Goal: Information Seeking & Learning: Learn about a topic

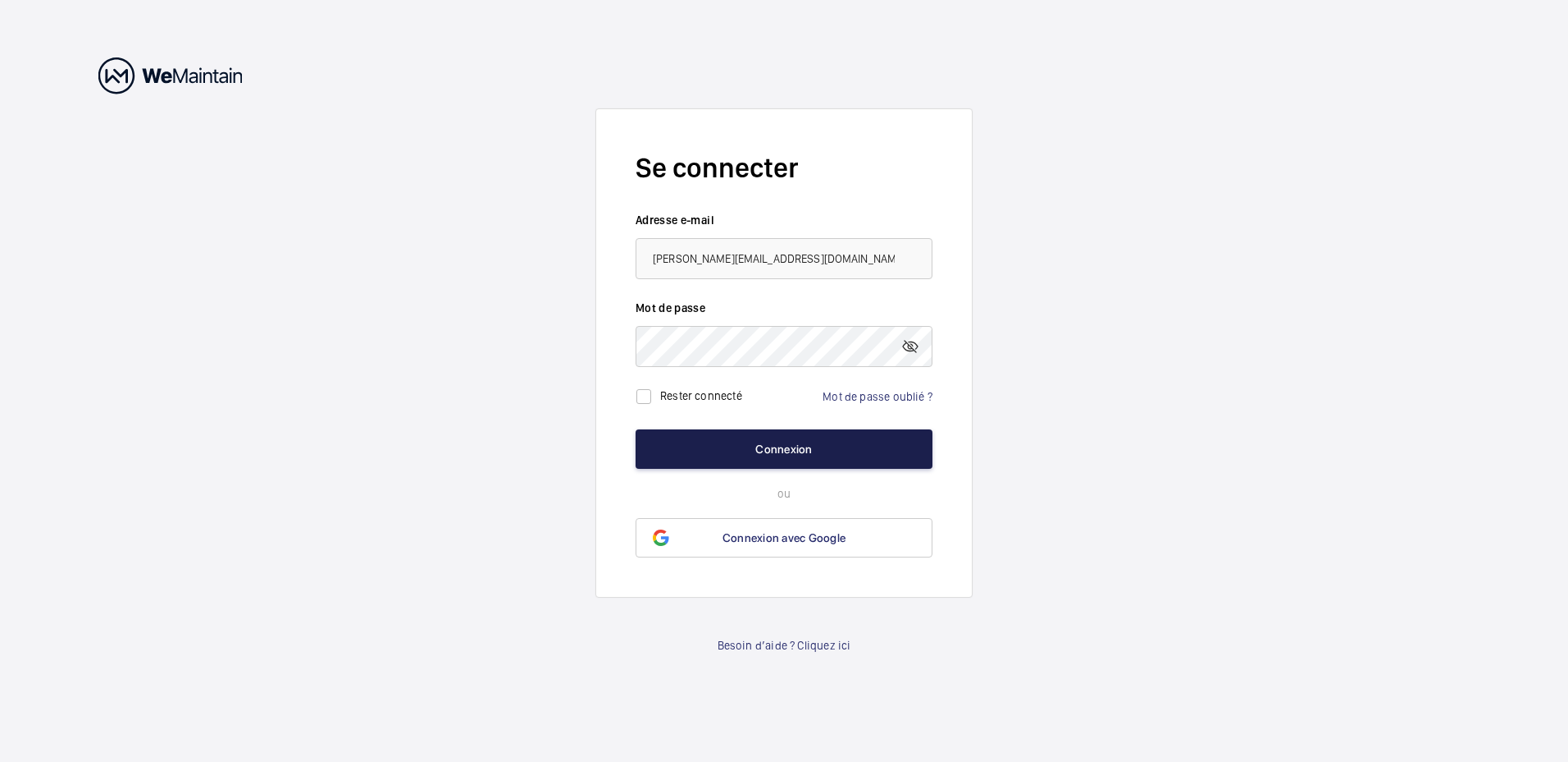
click at [801, 444] on button "Connexion" at bounding box center [784, 448] width 297 height 39
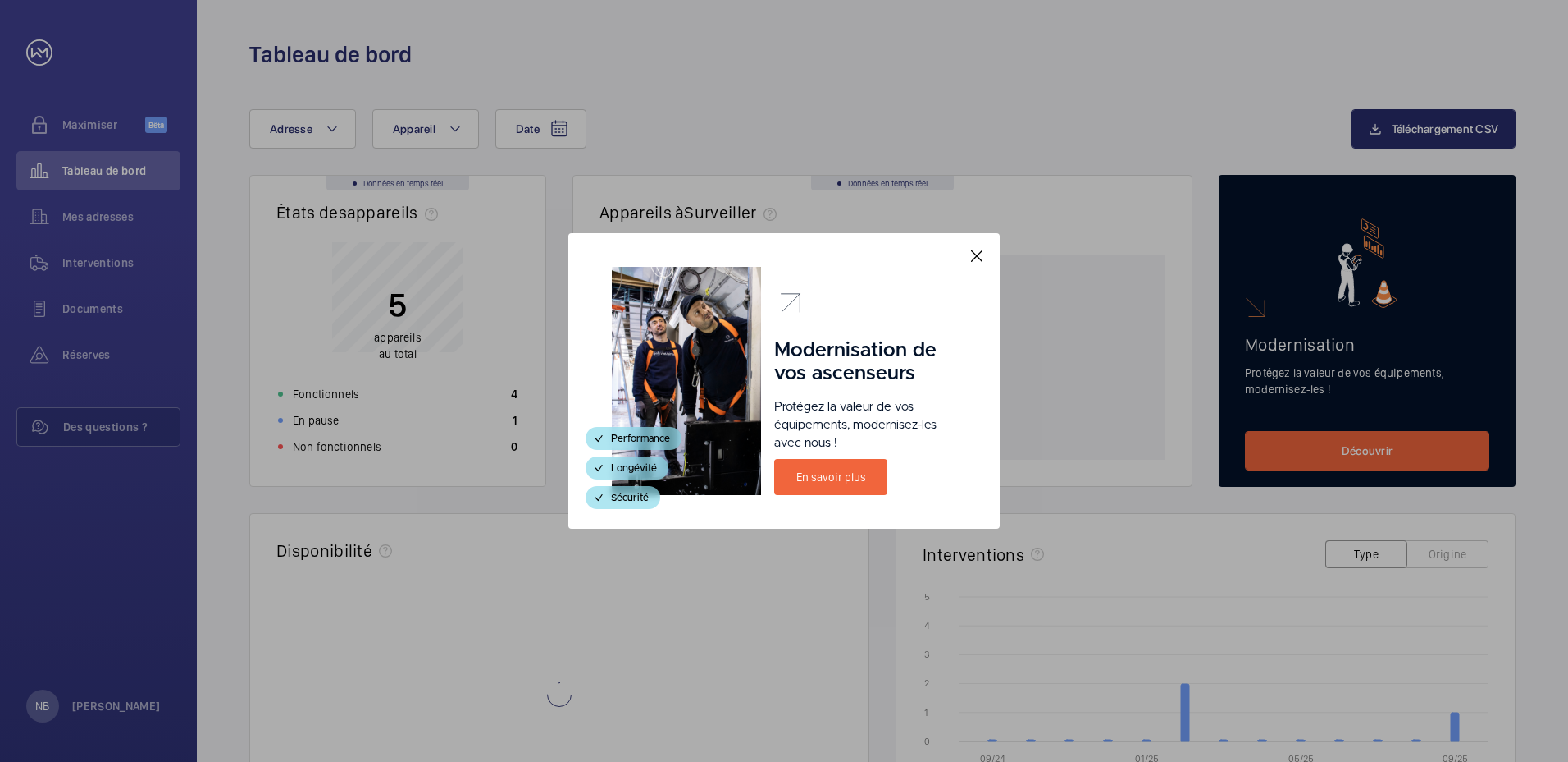
click at [980, 255] on mat-icon at bounding box center [976, 255] width 19 height 19
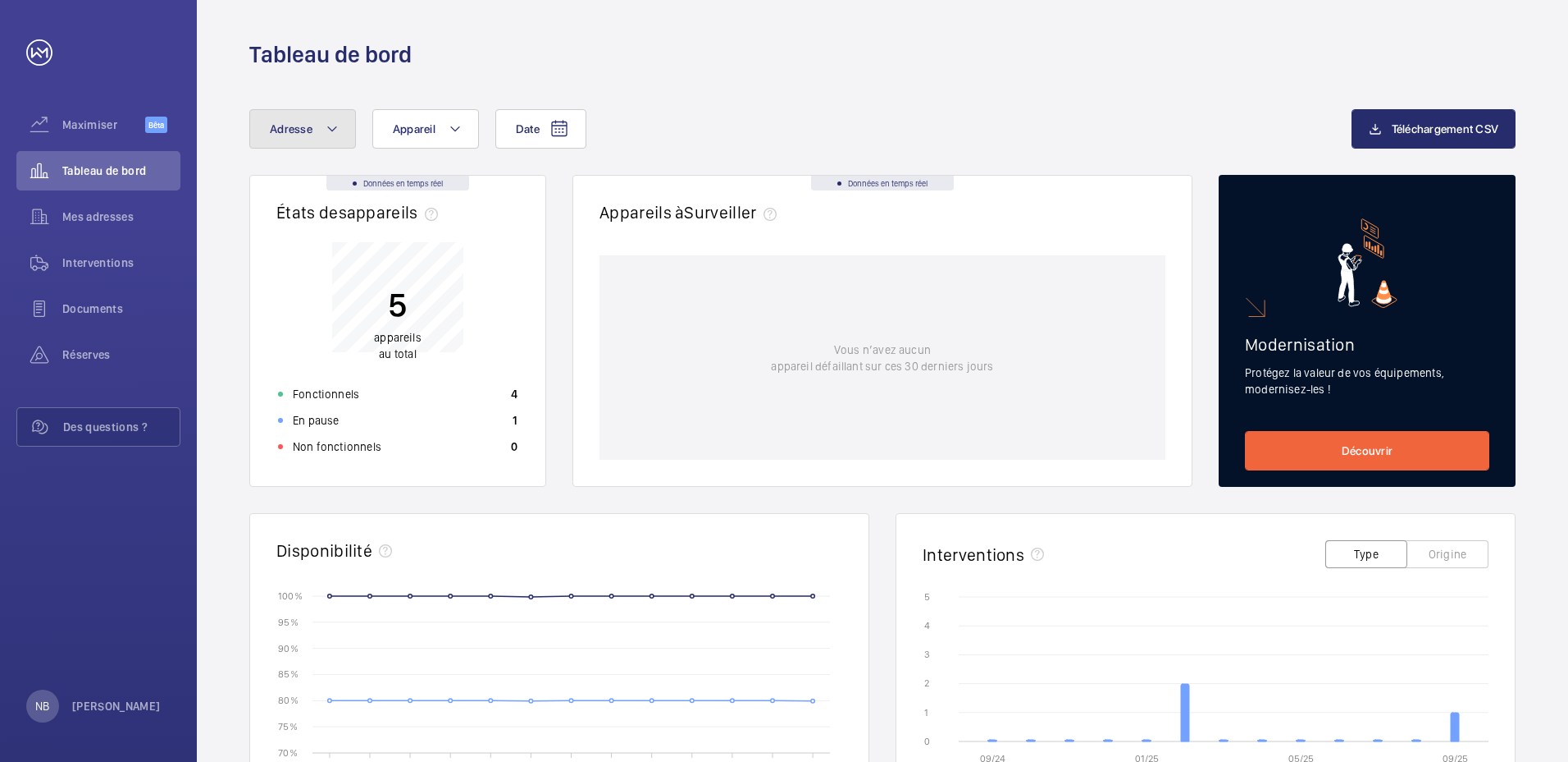
click at [330, 126] on mat-icon at bounding box center [332, 129] width 13 height 19
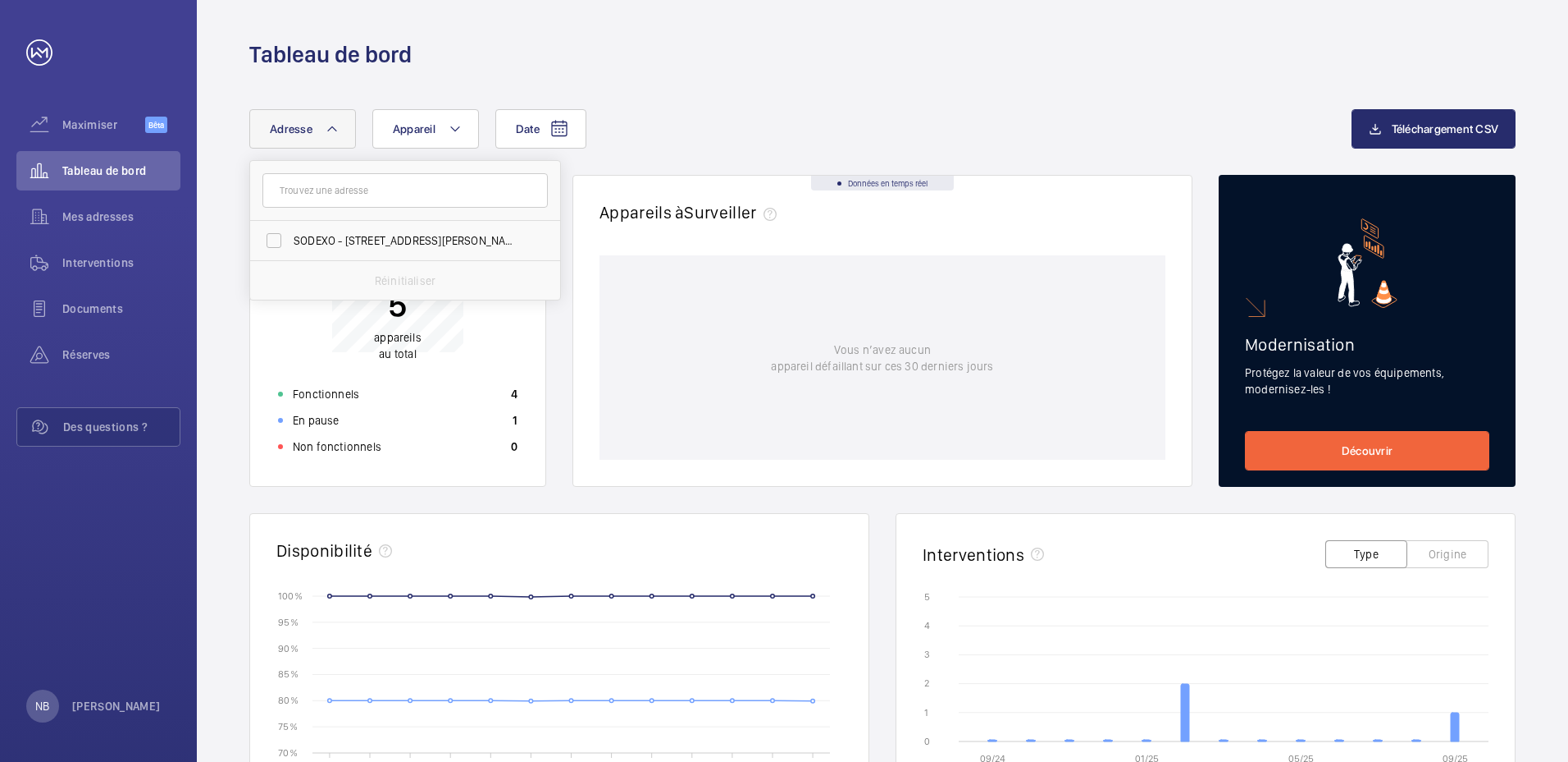
click at [330, 126] on mat-icon at bounding box center [332, 129] width 13 height 19
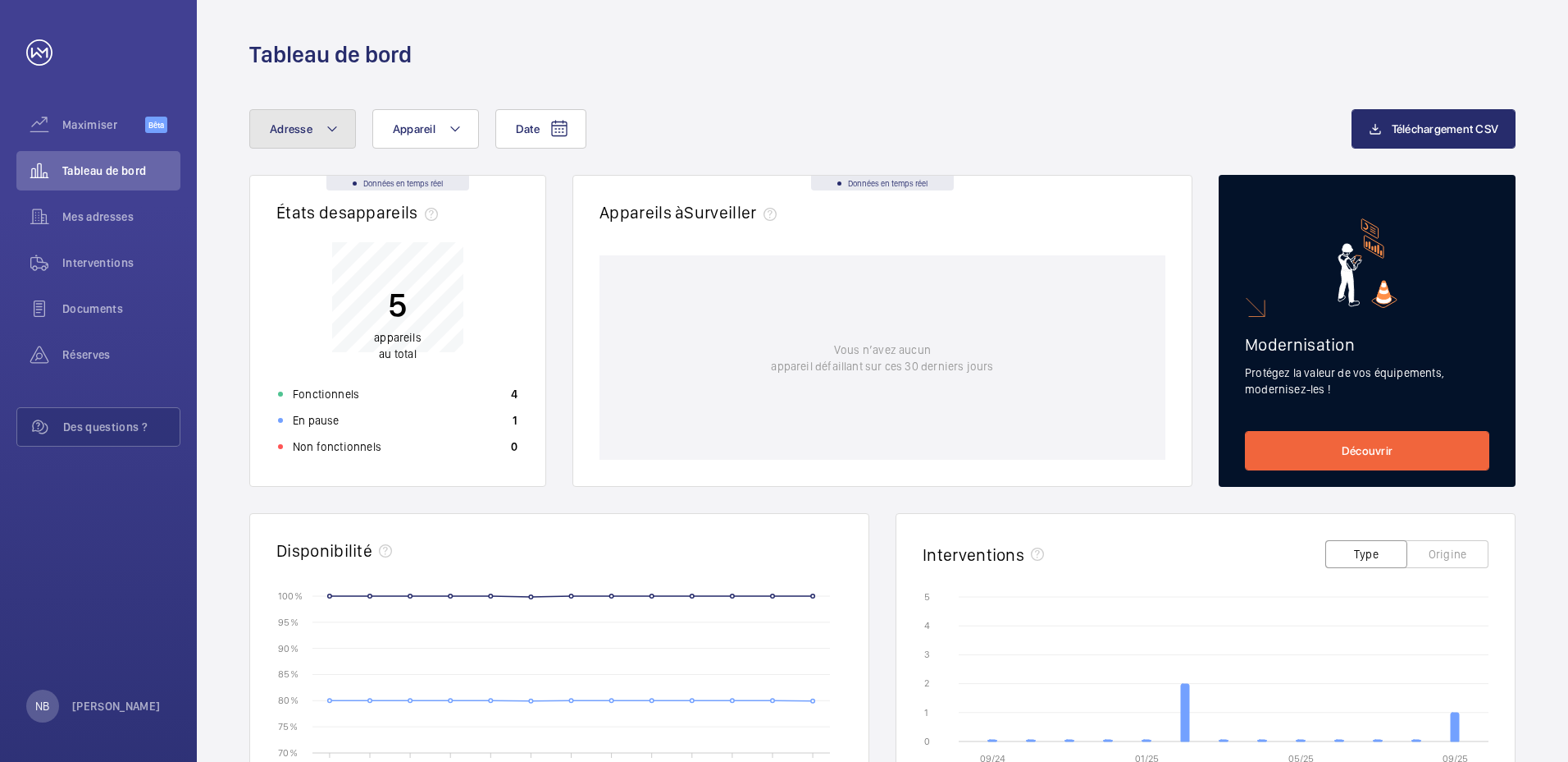
click at [332, 127] on mat-icon at bounding box center [332, 129] width 13 height 19
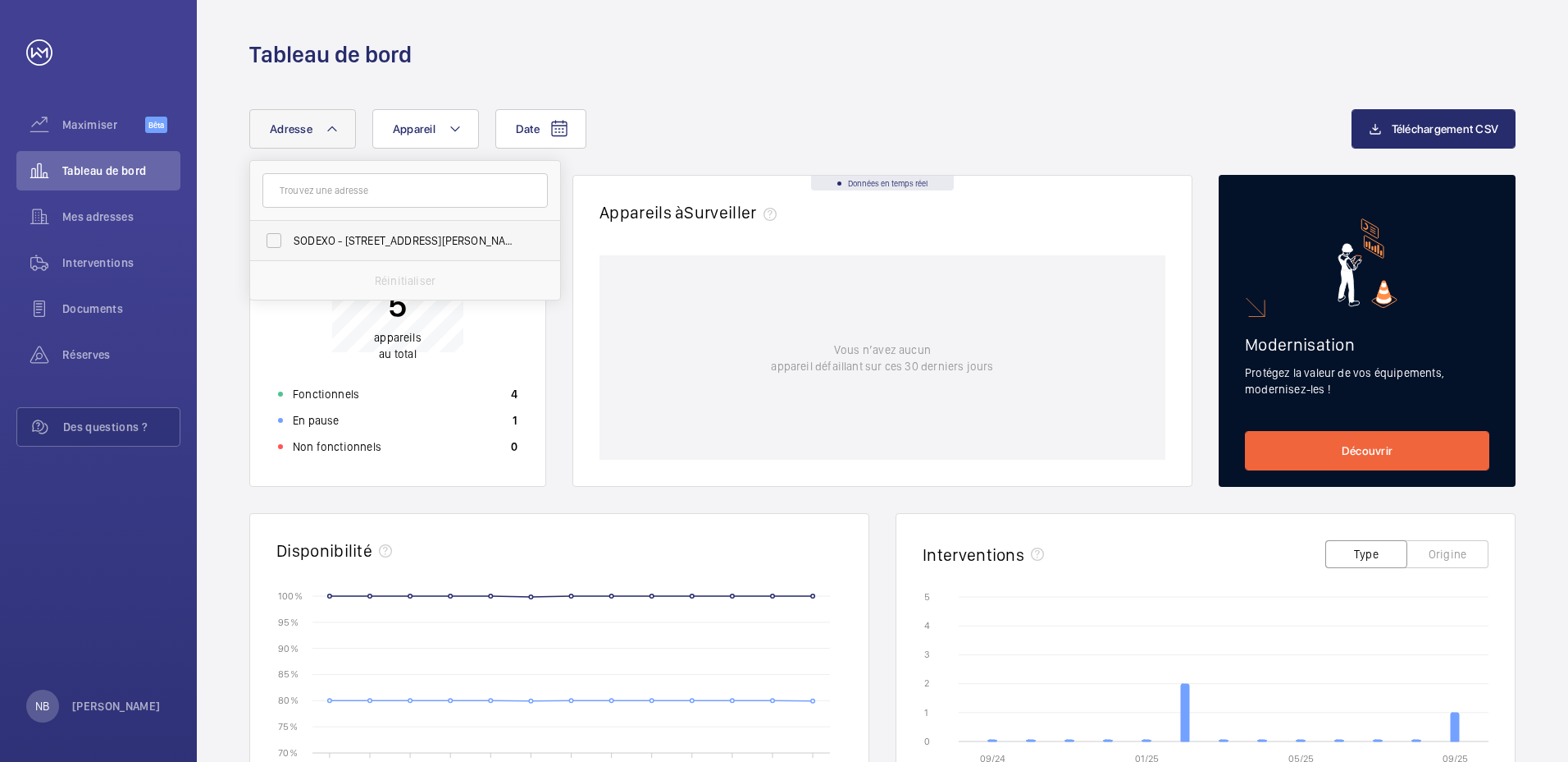
click at [304, 236] on span "SODEXO - [STREET_ADDRESS][PERSON_NAME] - SANTOS / DUMONT - [STREET_ADDRESS] [PE…" at bounding box center [406, 241] width 226 height 17
click at [290, 236] on input "SODEXO - [STREET_ADDRESS][PERSON_NAME] - SANTOS / DUMONT - [STREET_ADDRESS] [PE…" at bounding box center [274, 241] width 33 height 33
checkbox input "true"
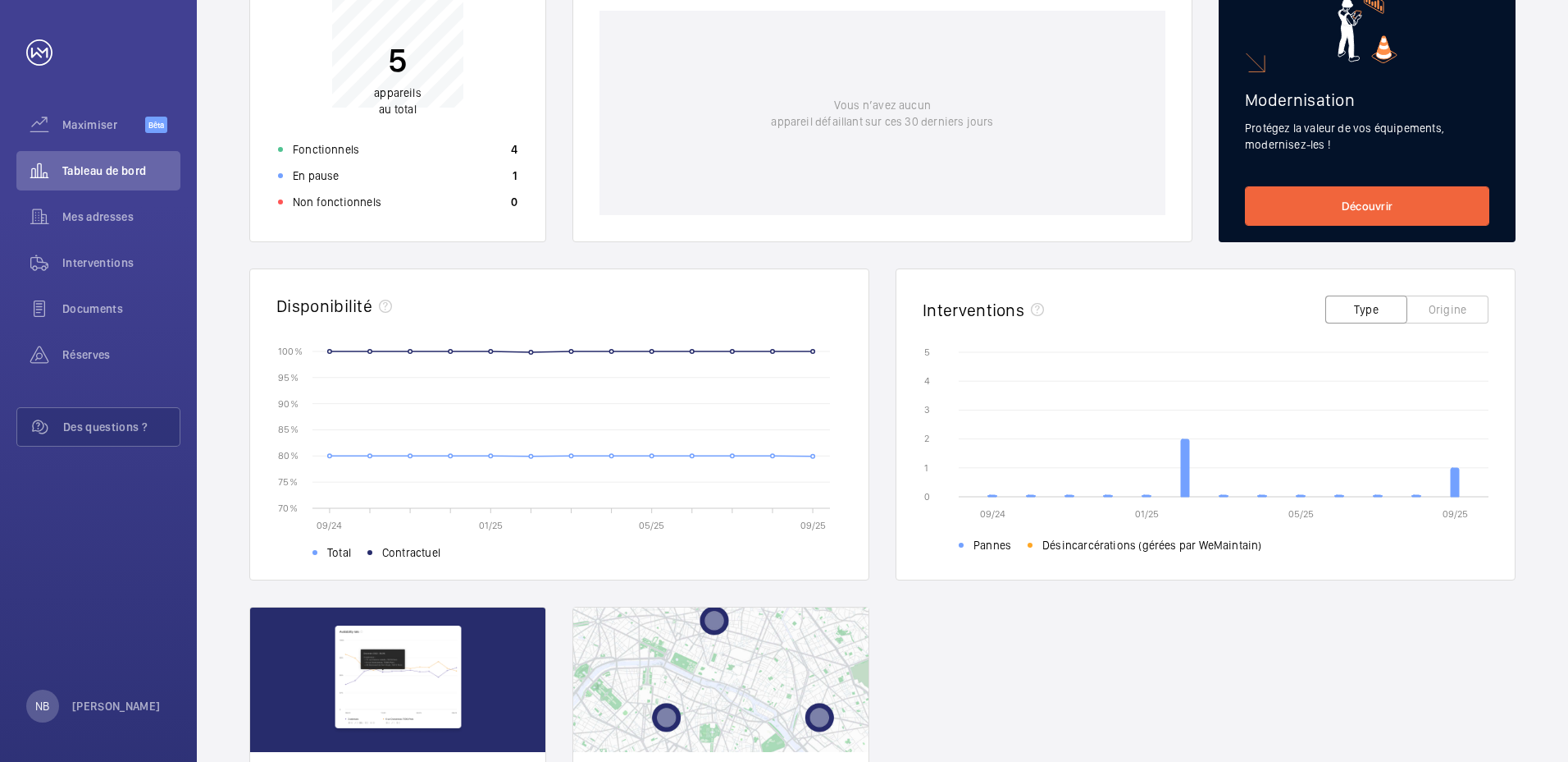
scroll to position [329, 0]
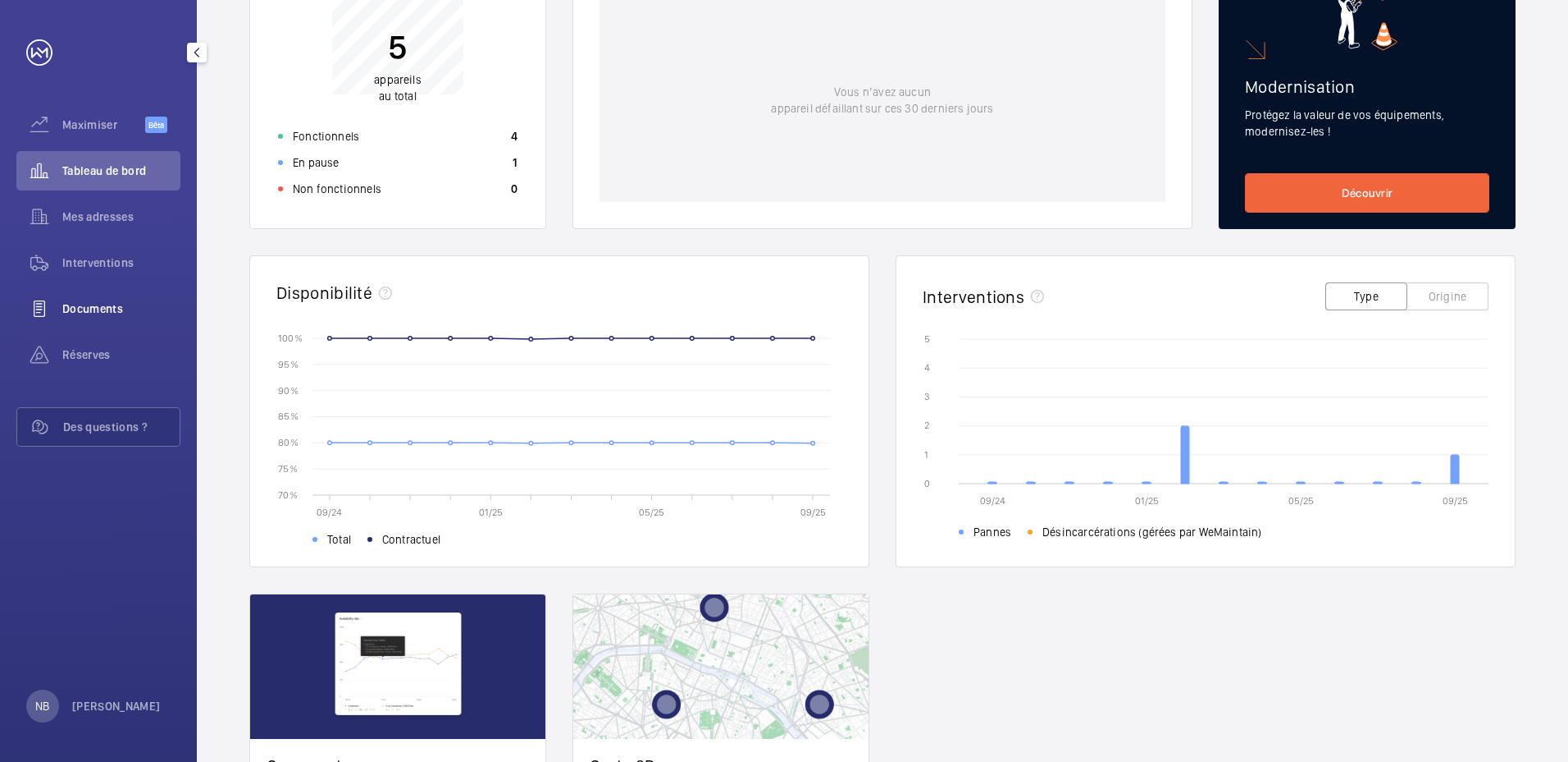
click at [95, 307] on span "Documents" at bounding box center [121, 308] width 118 height 17
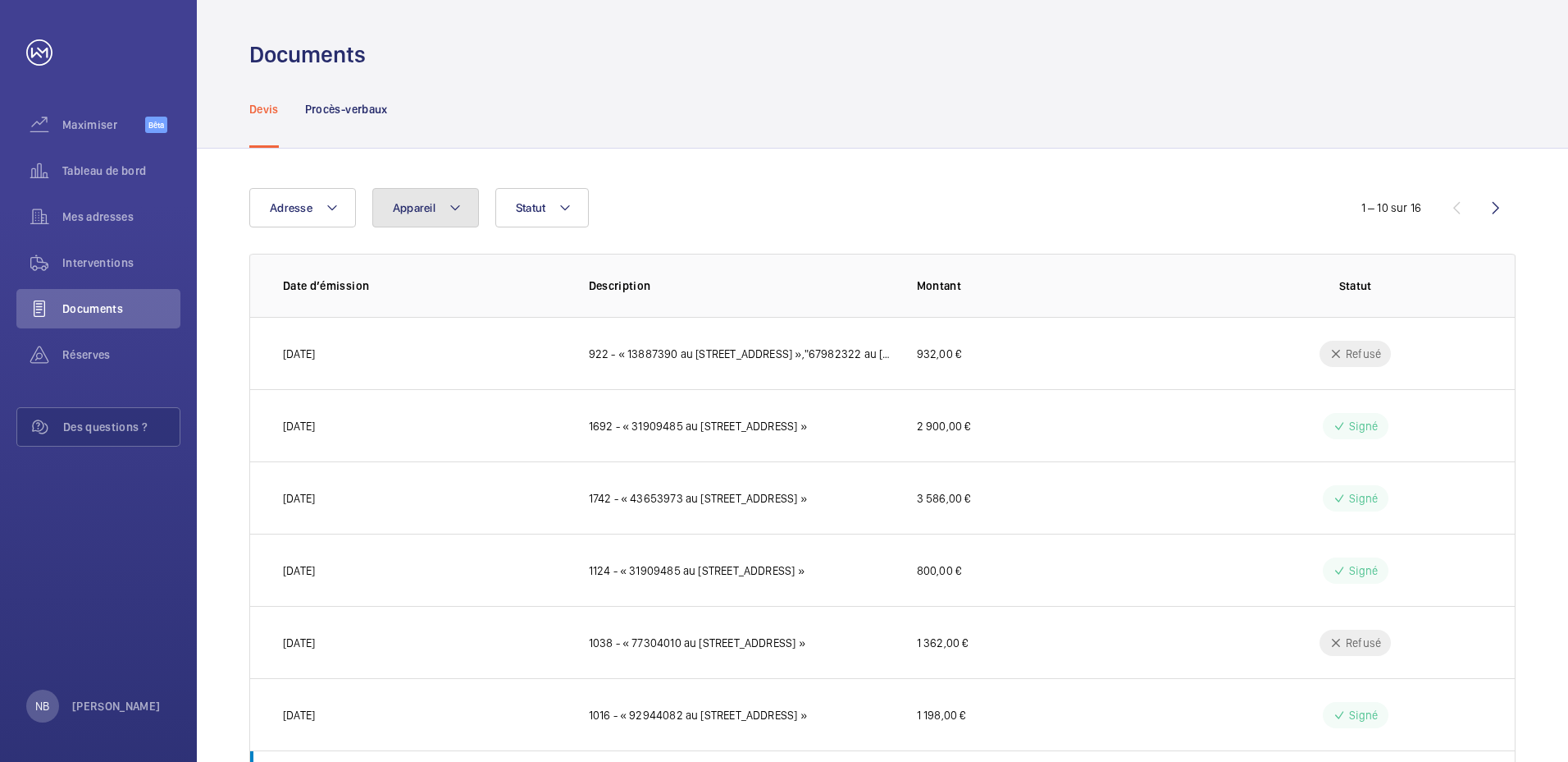
click at [451, 197] on mat-icon at bounding box center [455, 207] width 13 height 19
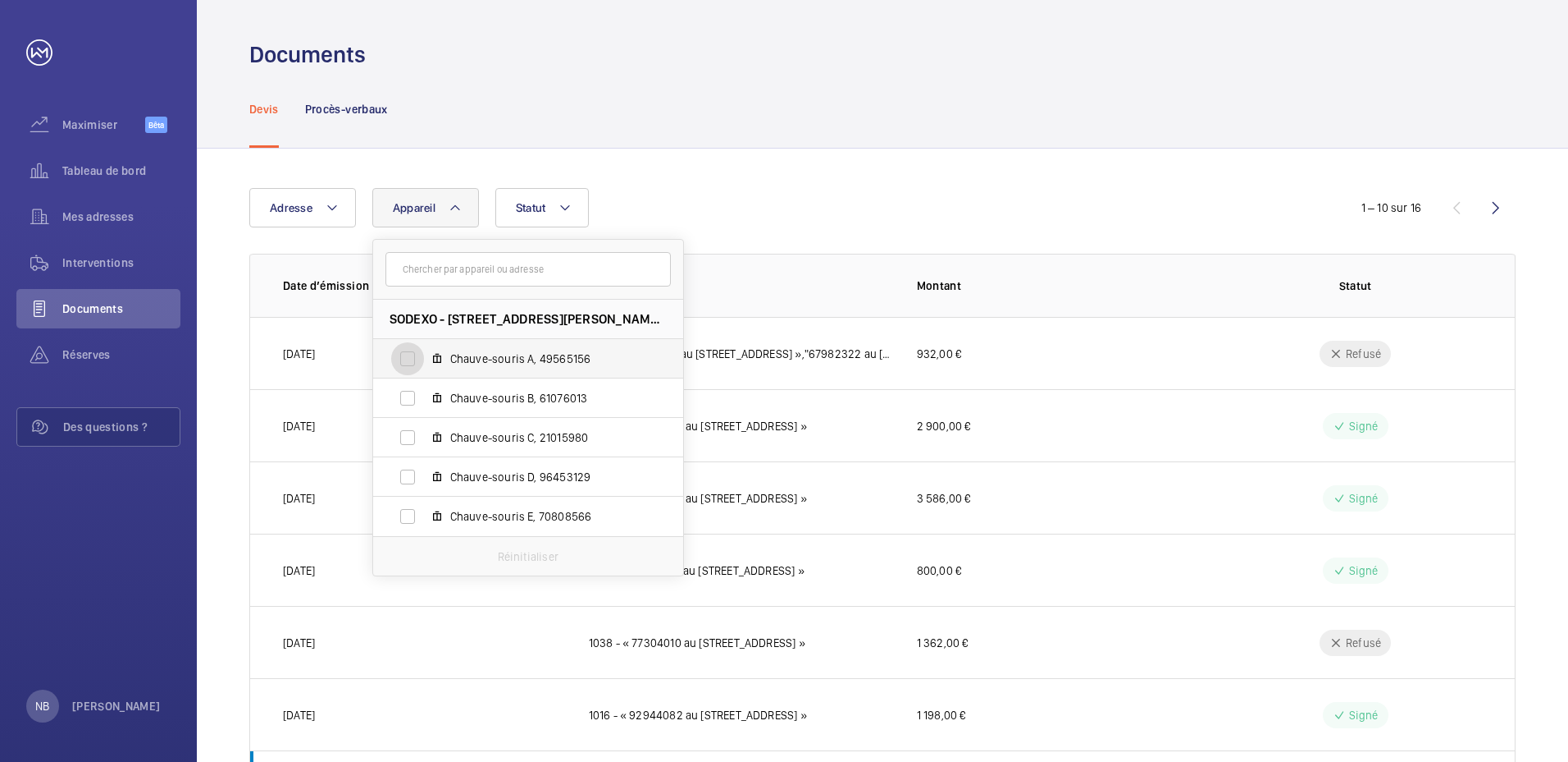
click at [403, 360] on input "Chauve-souris A, 49565156" at bounding box center [407, 359] width 33 height 33
checkbox input "true"
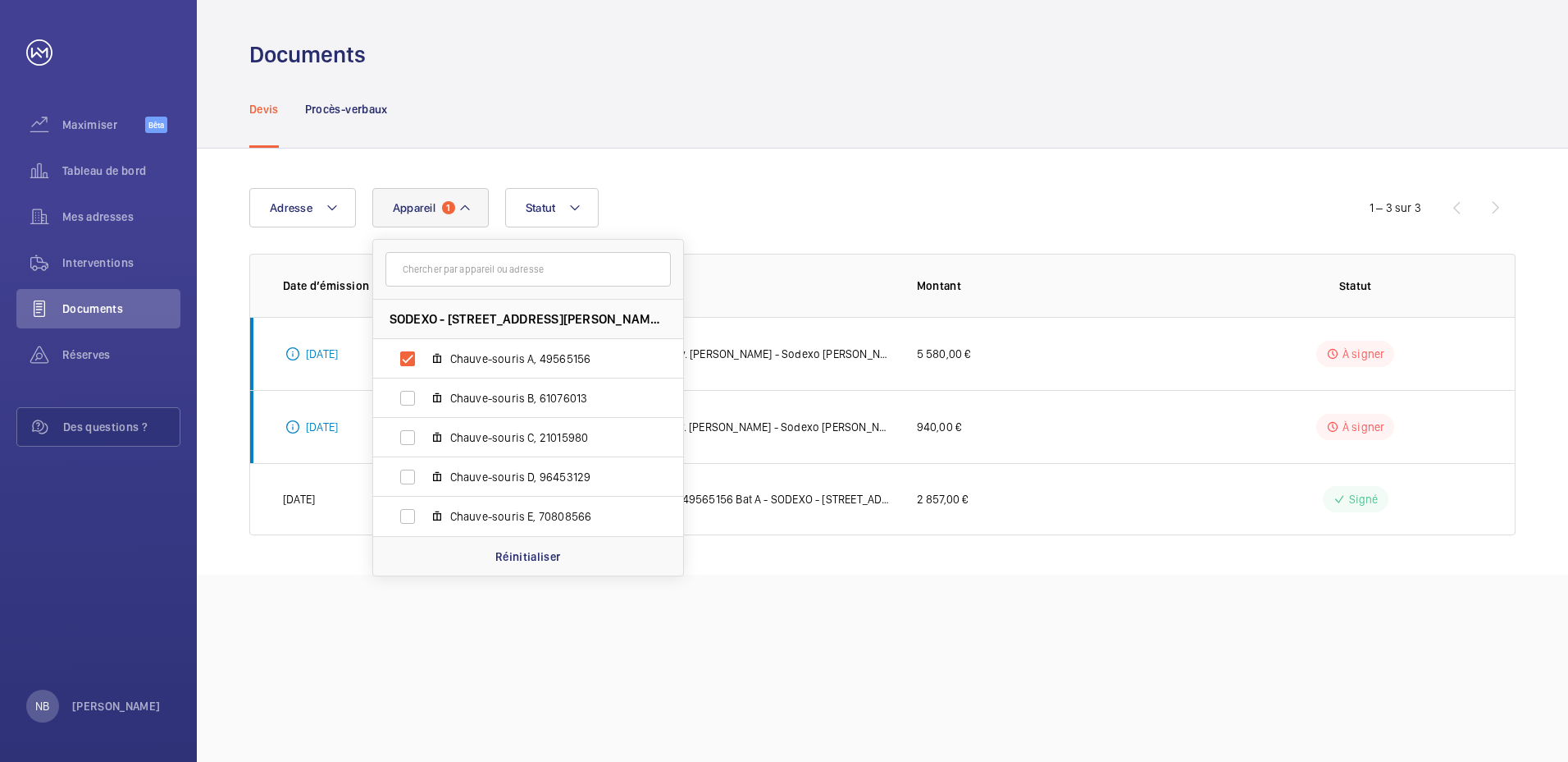
click at [751, 201] on div "Adresse Appareil 1 SODEXO - 23 RUE LOUIS BREGUET, VELIZY - SANTOS / DUMONT - 23…" at bounding box center [784, 207] width 1070 height 39
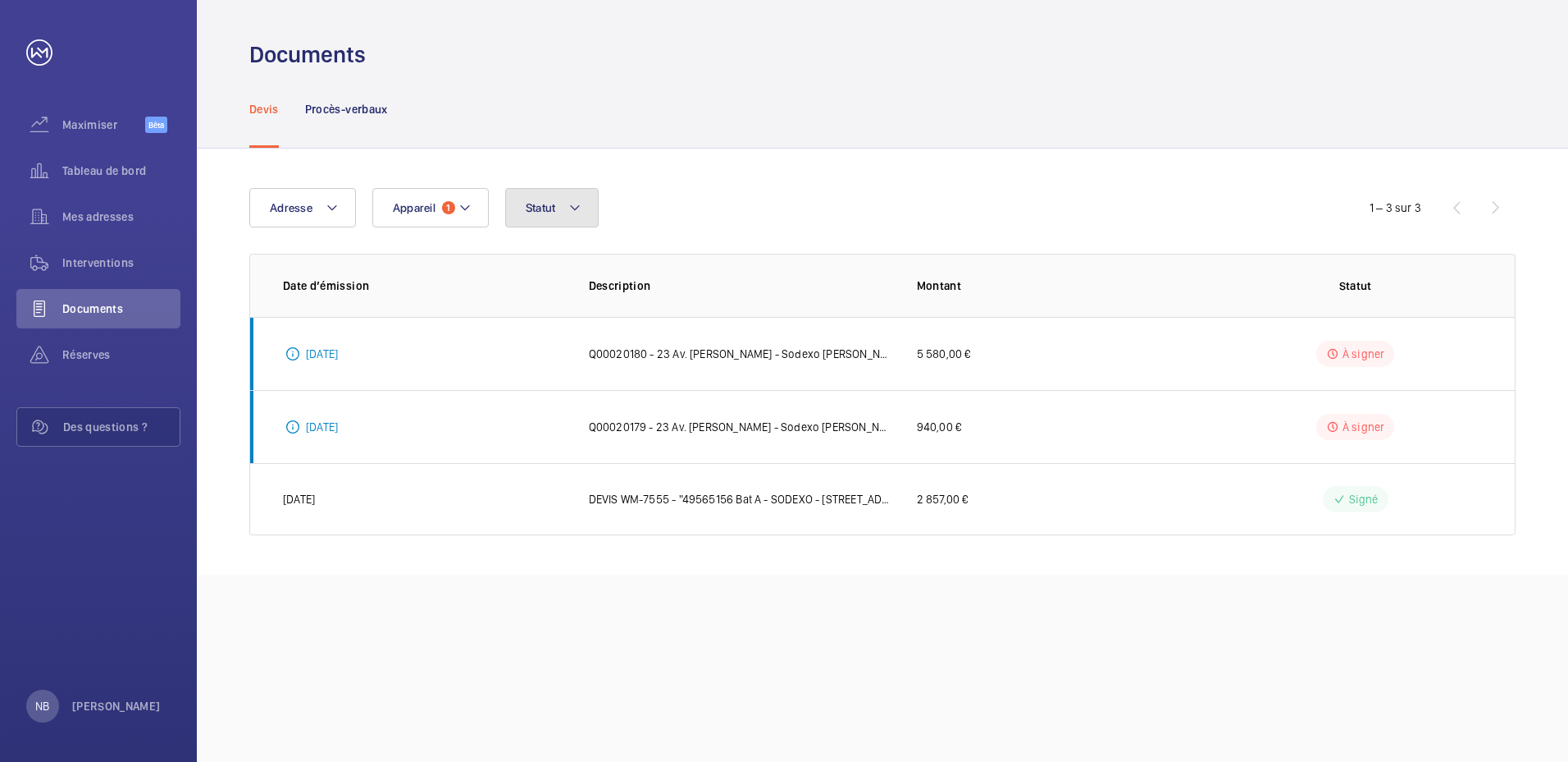
click at [586, 207] on button "Statut" at bounding box center [552, 207] width 95 height 39
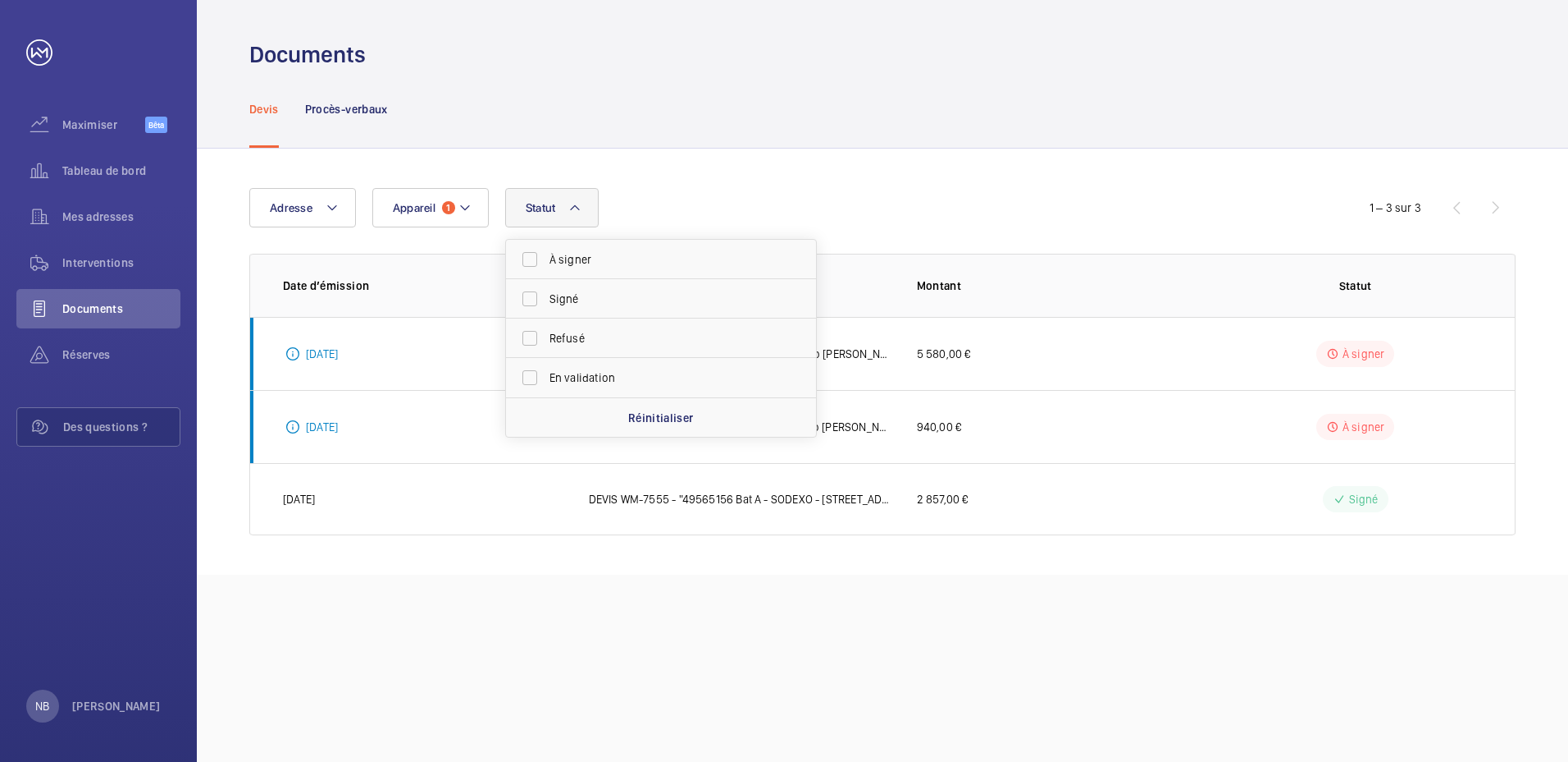
click at [682, 194] on div "Adresse Appareil 1 Statut À signer Signé Refusé En validation Réinitialiser" at bounding box center [784, 207] width 1070 height 39
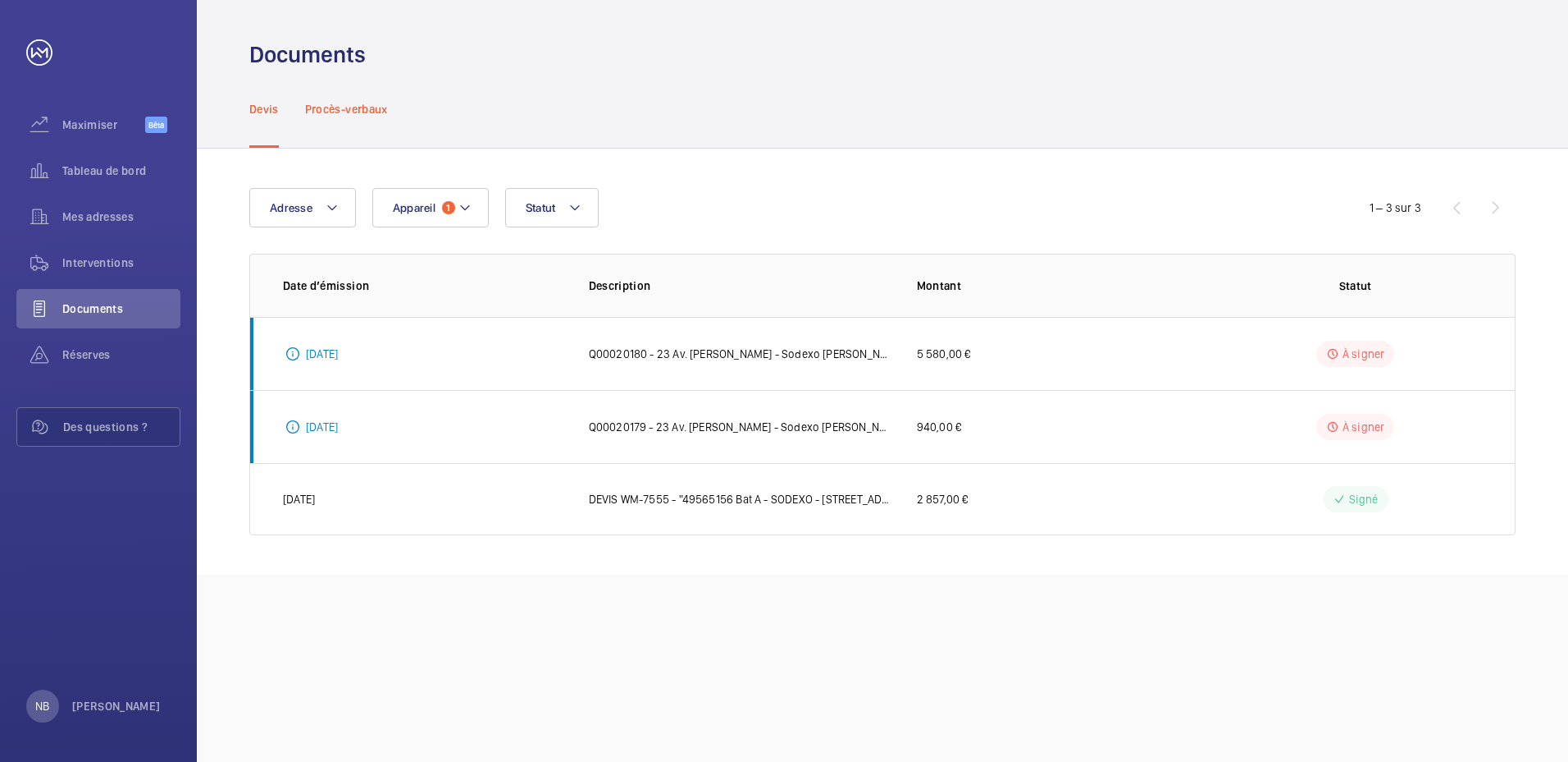
click at [357, 105] on p "Procès-verbaux" at bounding box center [347, 109] width 83 height 17
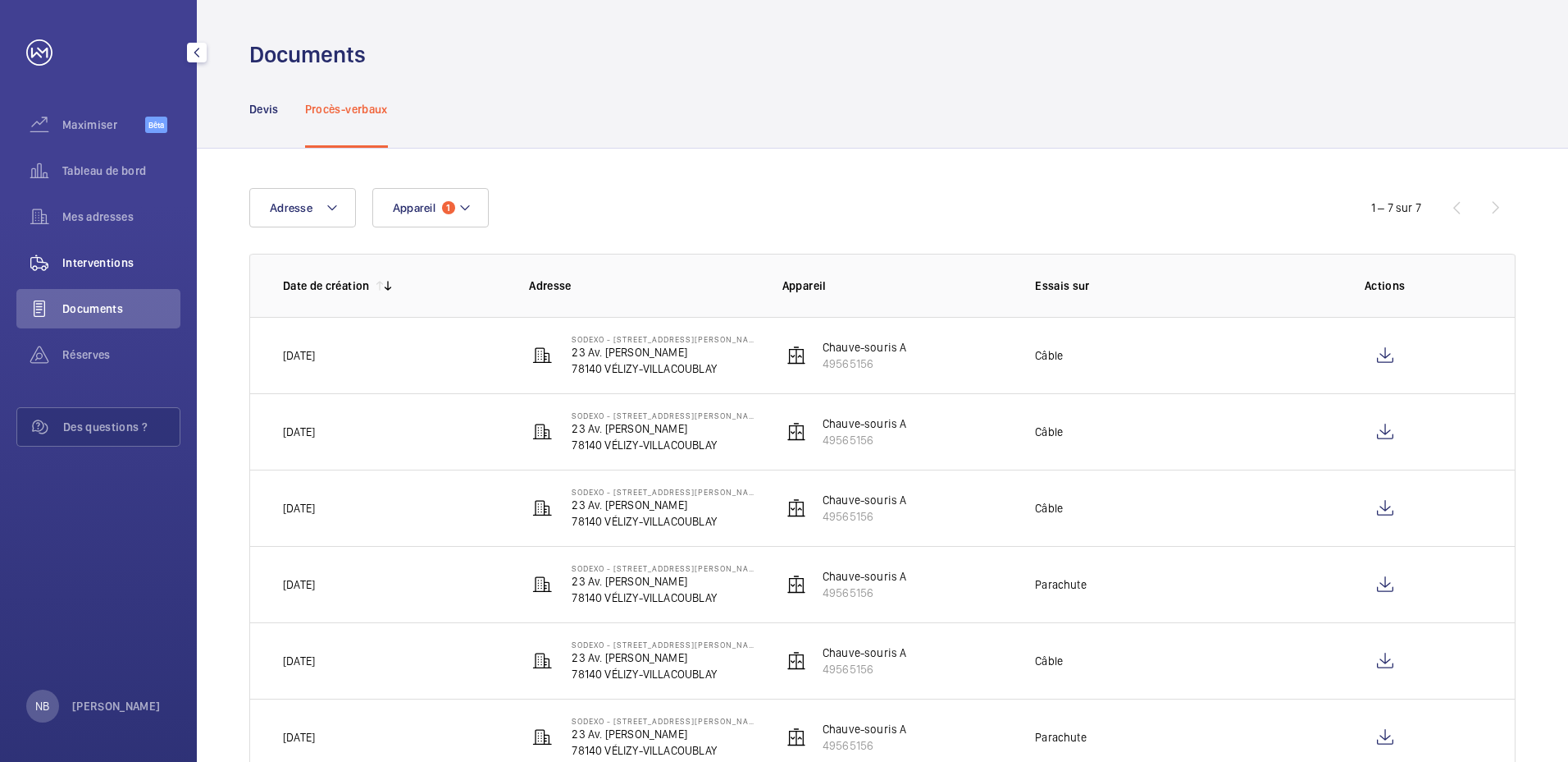
click at [95, 259] on span "Interventions" at bounding box center [121, 263] width 118 height 17
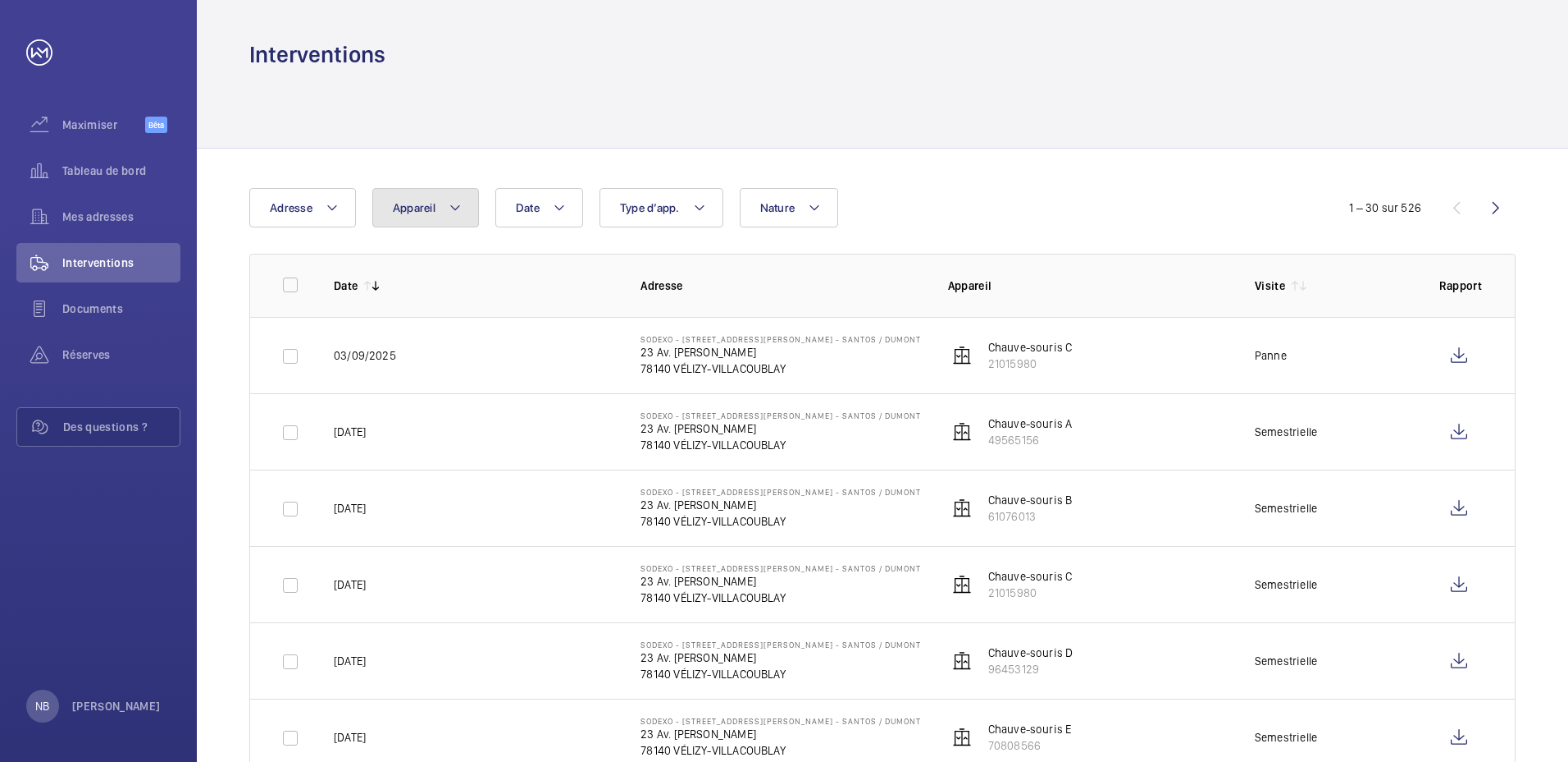
click at [455, 208] on mat-icon at bounding box center [455, 207] width 13 height 19
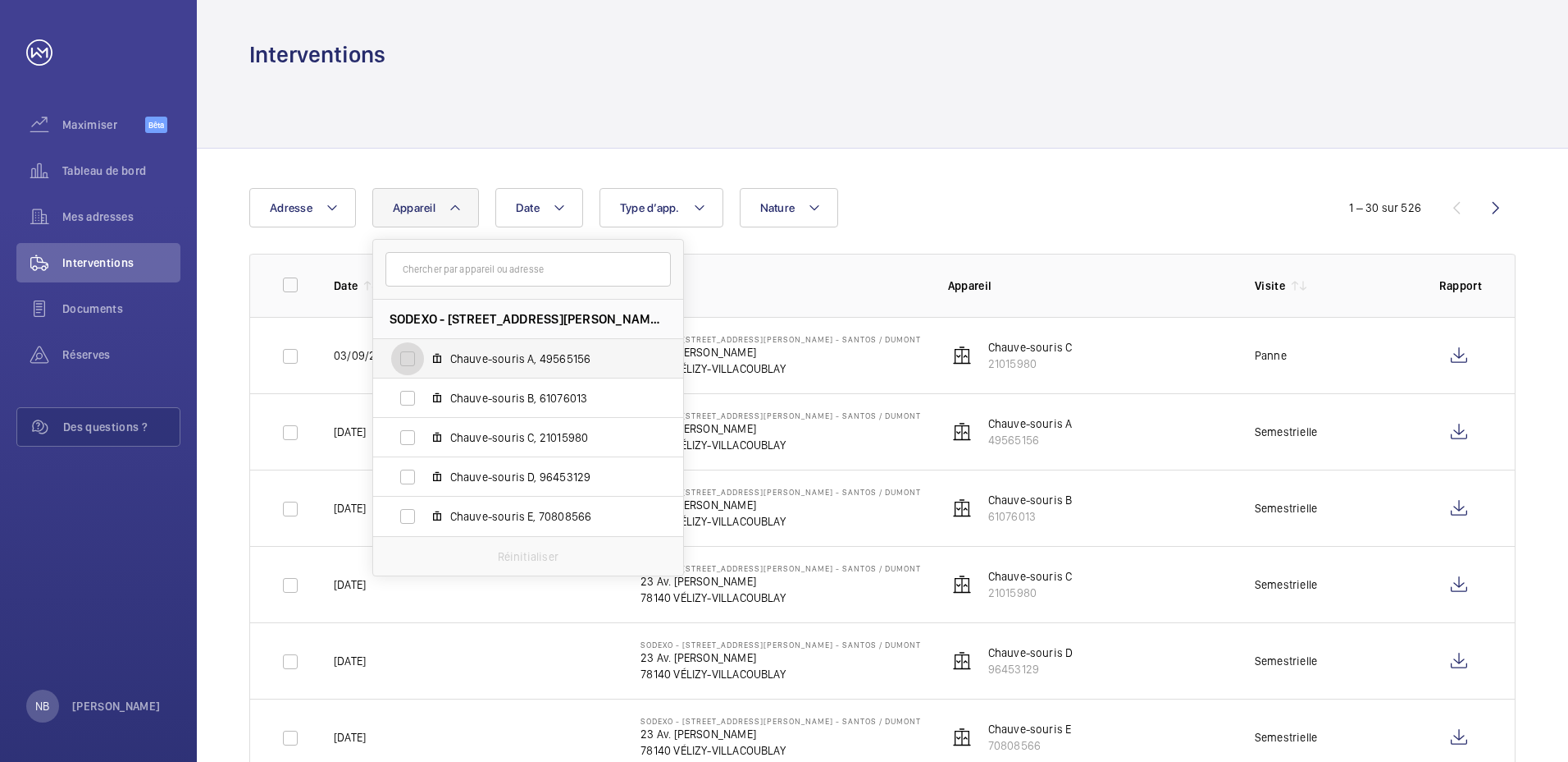
click at [406, 357] on input "Chauve-souris A, 49565156" at bounding box center [407, 359] width 33 height 33
checkbox input "true"
click at [998, 204] on div "Date Adresse Appareil 1 SODEXO - 23 RUE LOUIS BREGUET, VELIZY - SANTOS / DUMONT…" at bounding box center [784, 207] width 1070 height 39
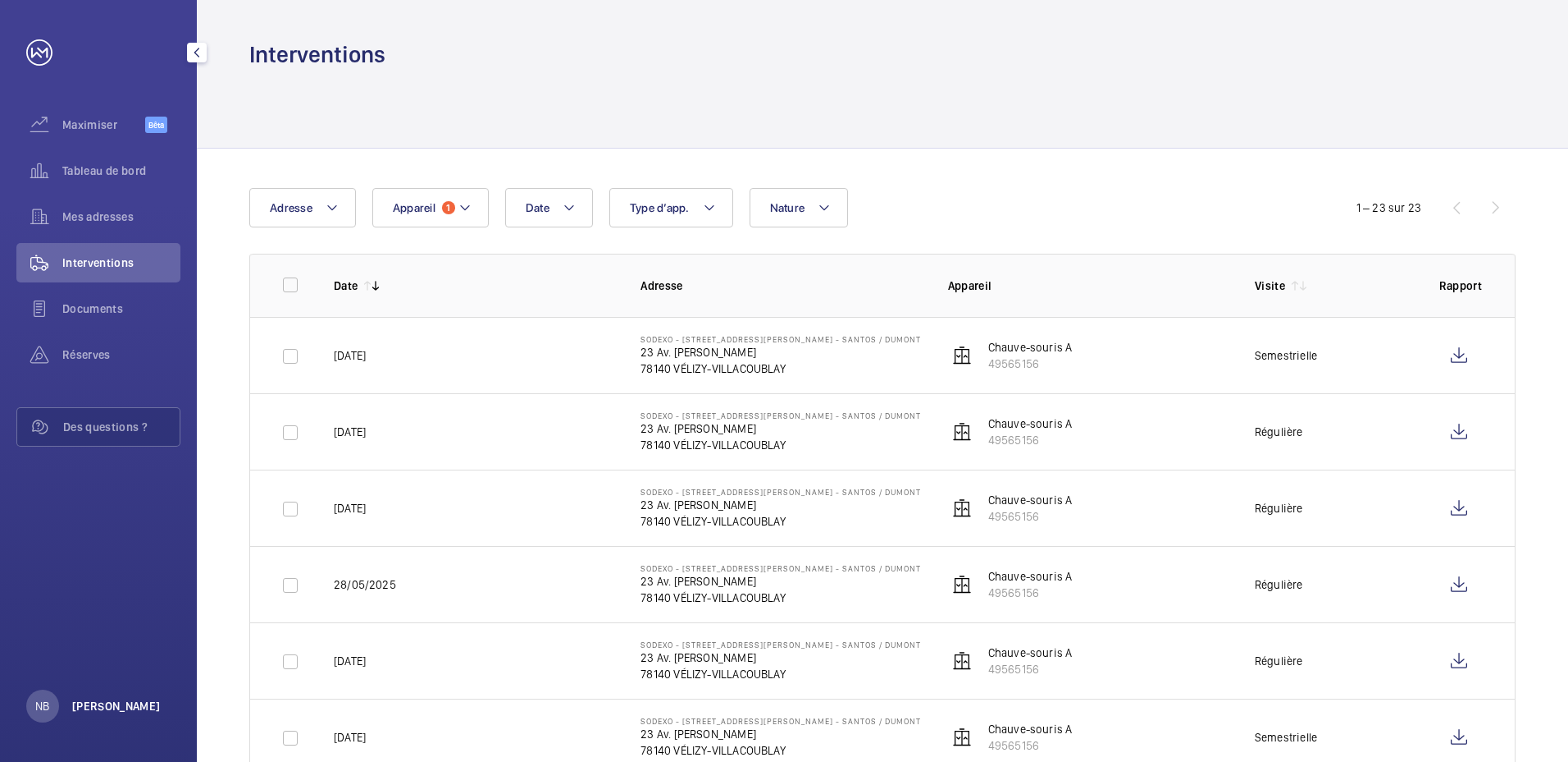
click at [95, 705] on p "[PERSON_NAME]" at bounding box center [117, 706] width 89 height 17
click at [89, 562] on div at bounding box center [784, 381] width 1568 height 762
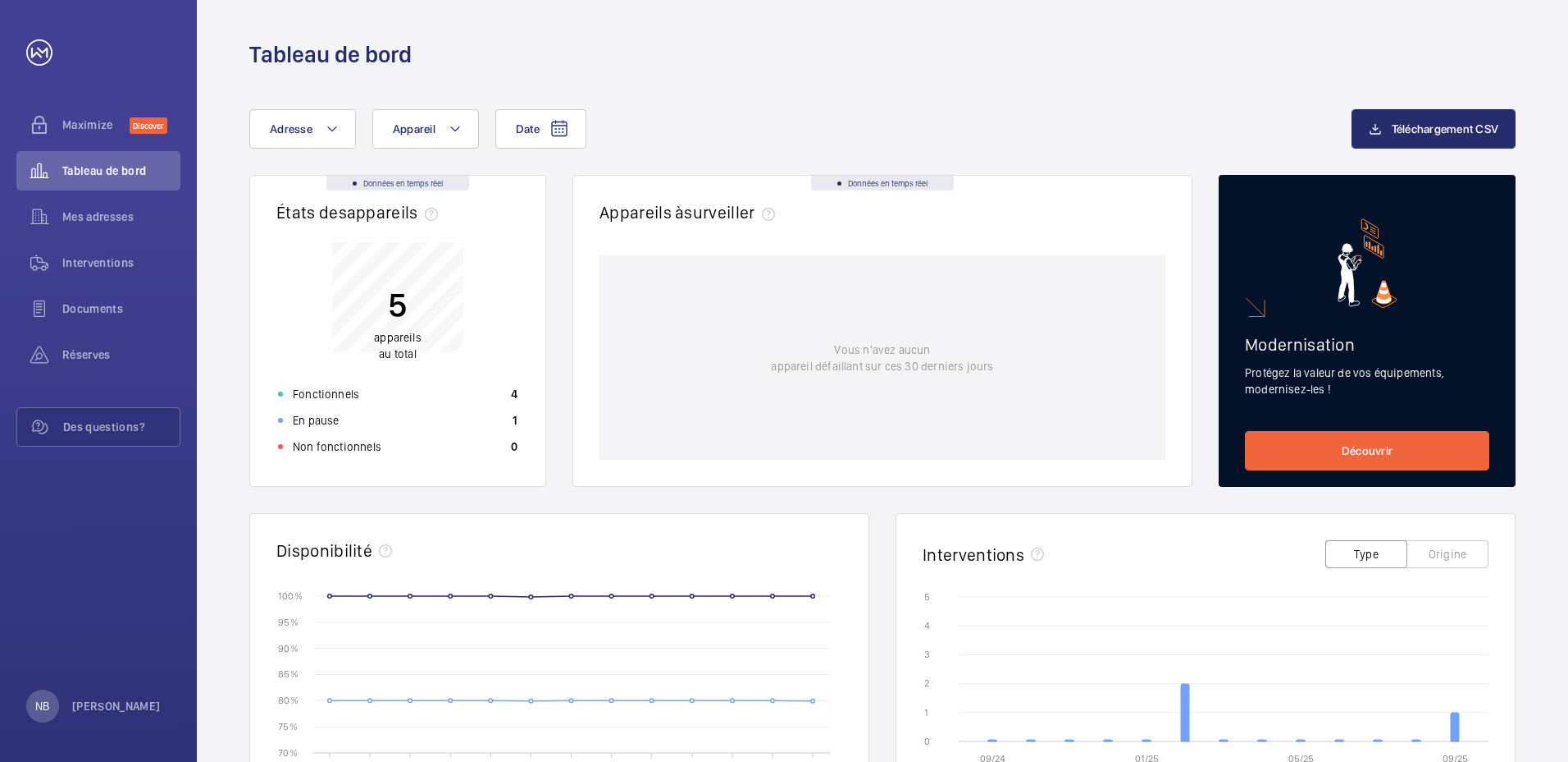
drag, startPoint x: 0, startPoint y: 0, endPoint x: 649, endPoint y: 41, distance: 650.3
click at [649, 41] on div "Tableau de bord" at bounding box center [883, 54] width 1266 height 30
click at [1407, 129] on span "Téléchargement CSV" at bounding box center [1445, 129] width 107 height 13
click at [962, 45] on div "Tableau de bord" at bounding box center [883, 54] width 1266 height 30
click at [106, 260] on span "Interventions" at bounding box center [121, 263] width 118 height 17
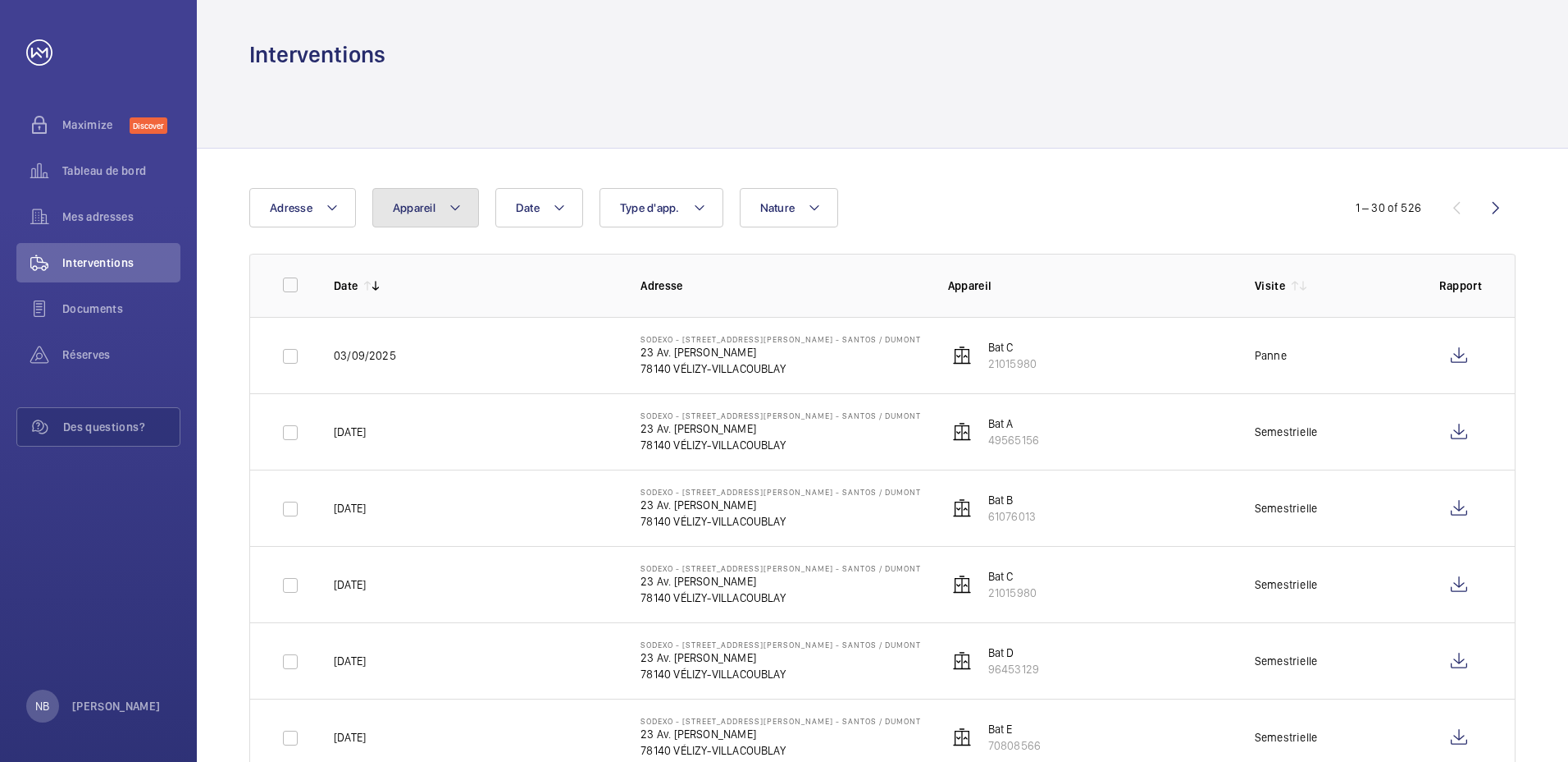
click at [453, 207] on mat-icon at bounding box center [455, 207] width 13 height 19
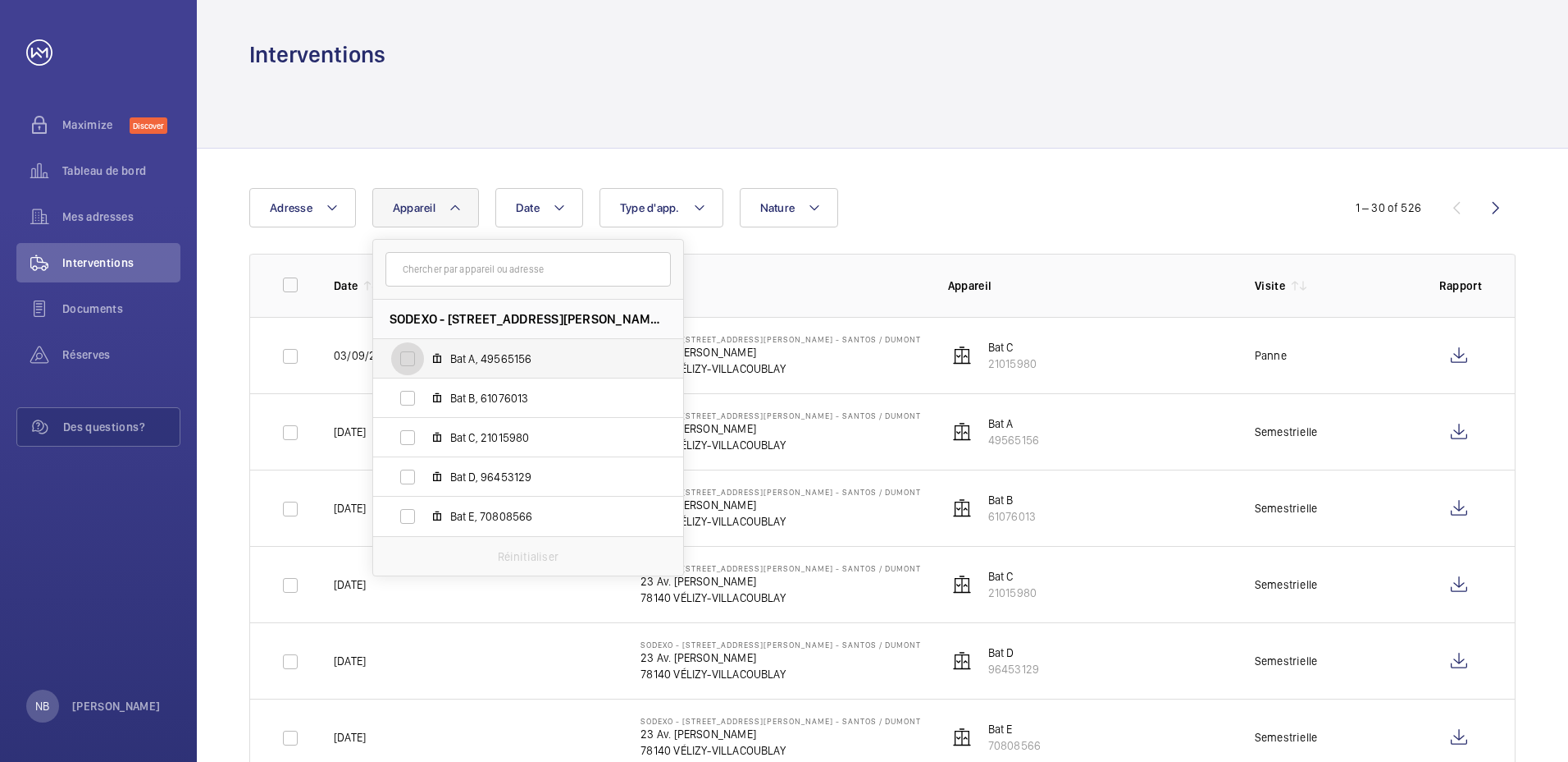
click at [406, 364] on input "Bat A, 49565156" at bounding box center [407, 359] width 33 height 33
checkbox input "true"
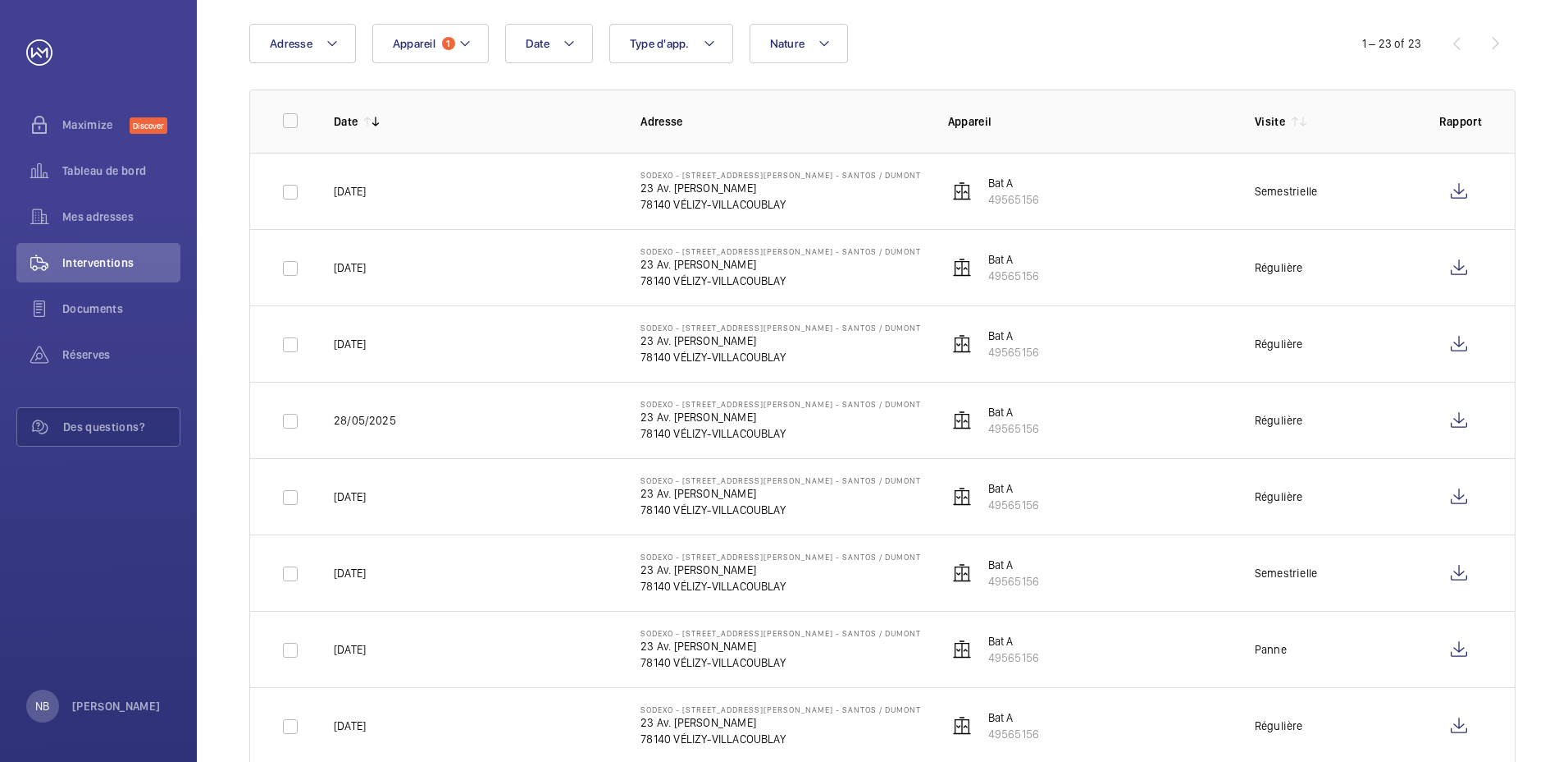
scroll to position [82, 0]
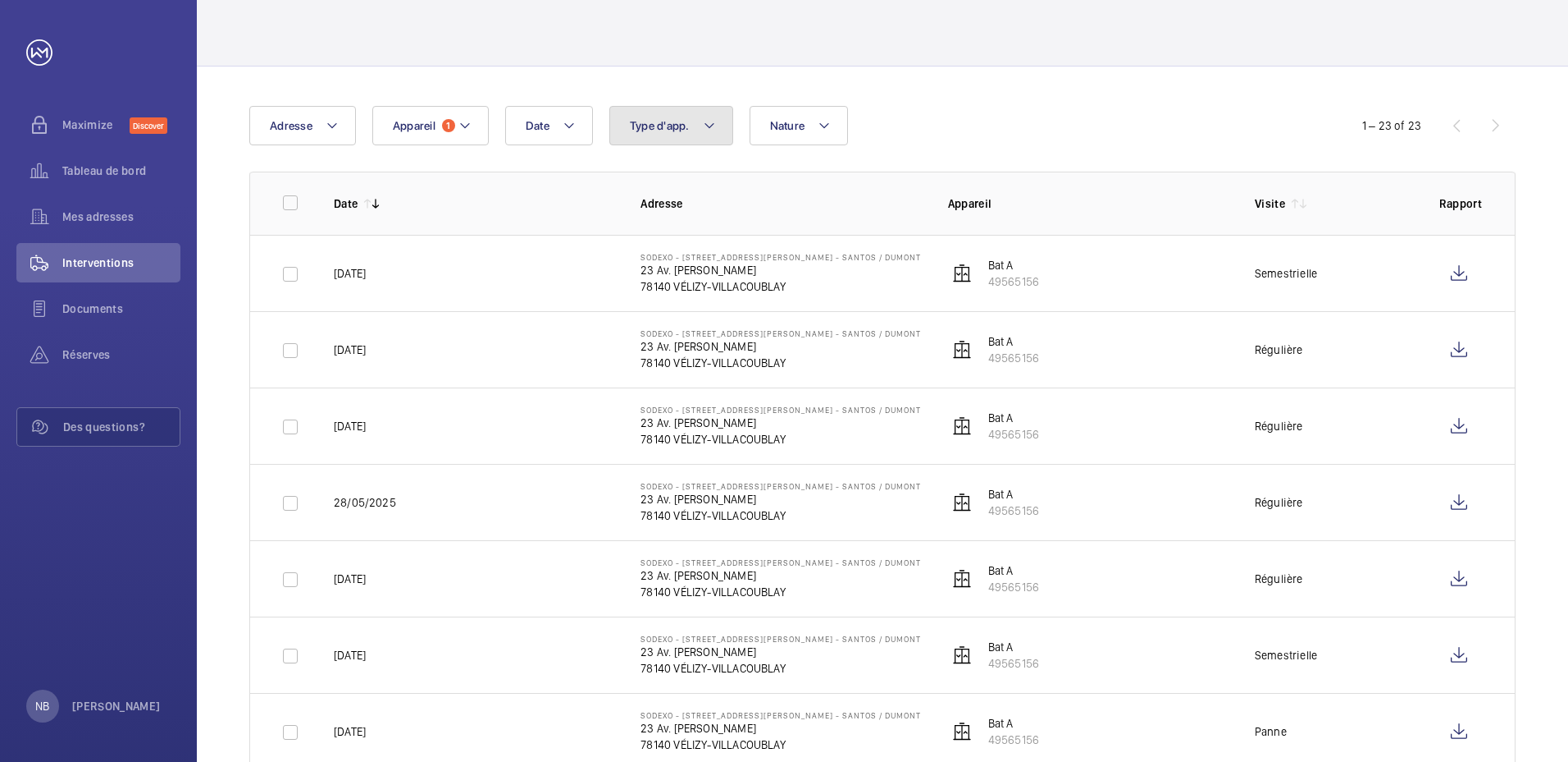
click at [712, 124] on mat-icon at bounding box center [709, 125] width 13 height 19
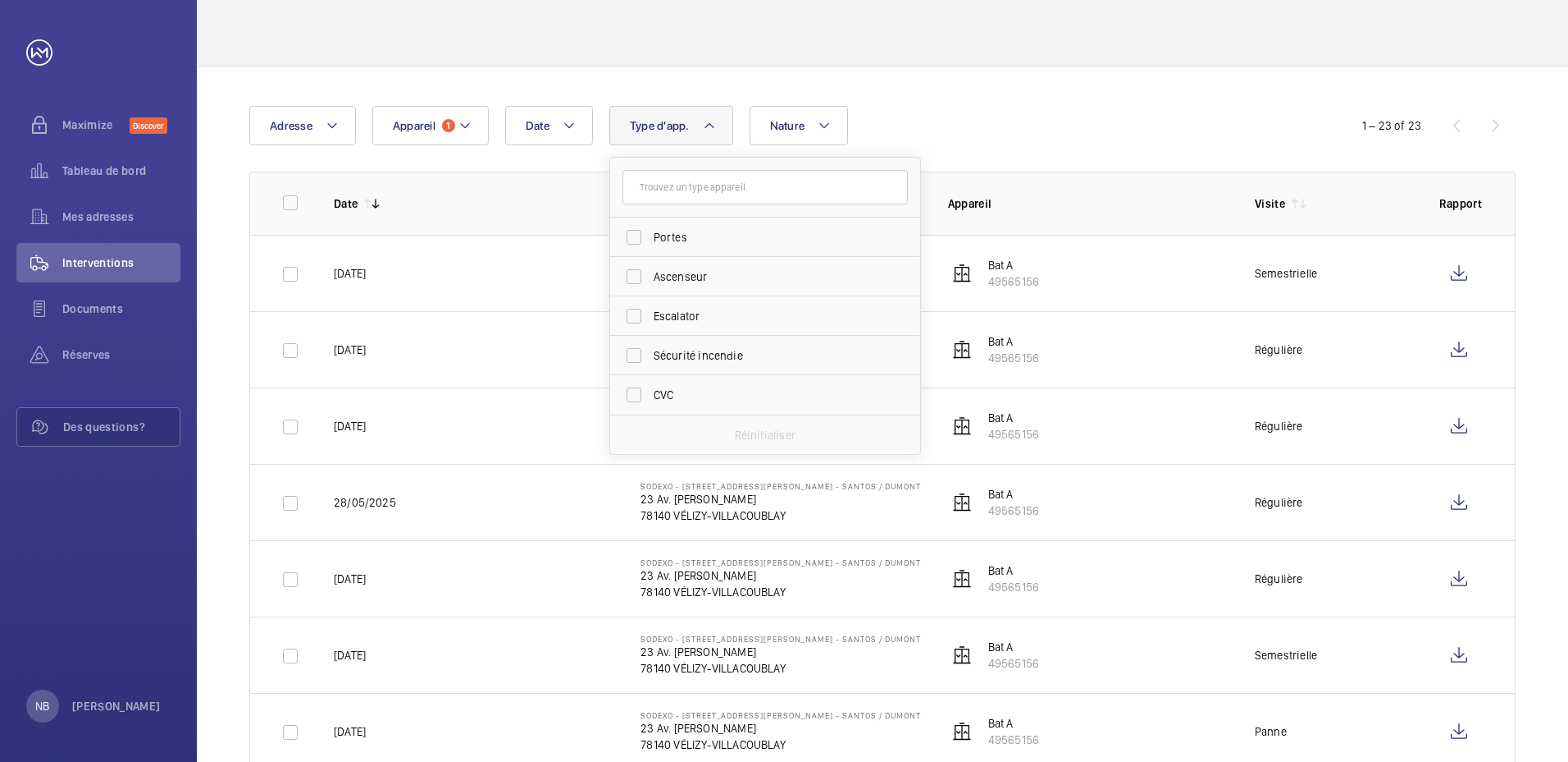
drag, startPoint x: 712, startPoint y: 124, endPoint x: 693, endPoint y: 123, distance: 19.0
click at [711, 124] on mat-icon at bounding box center [709, 125] width 13 height 19
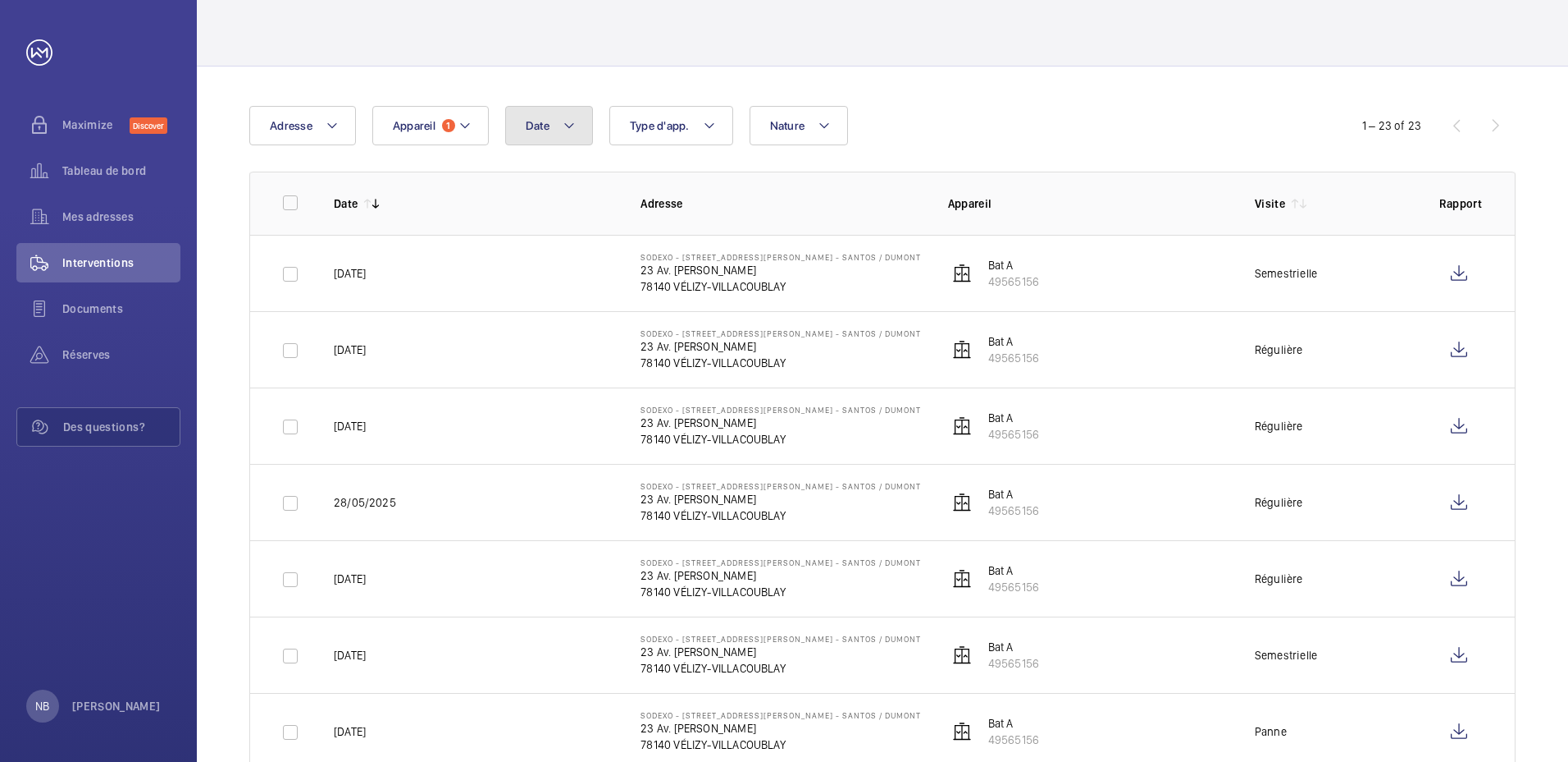
click at [568, 123] on mat-icon at bounding box center [569, 125] width 13 height 19
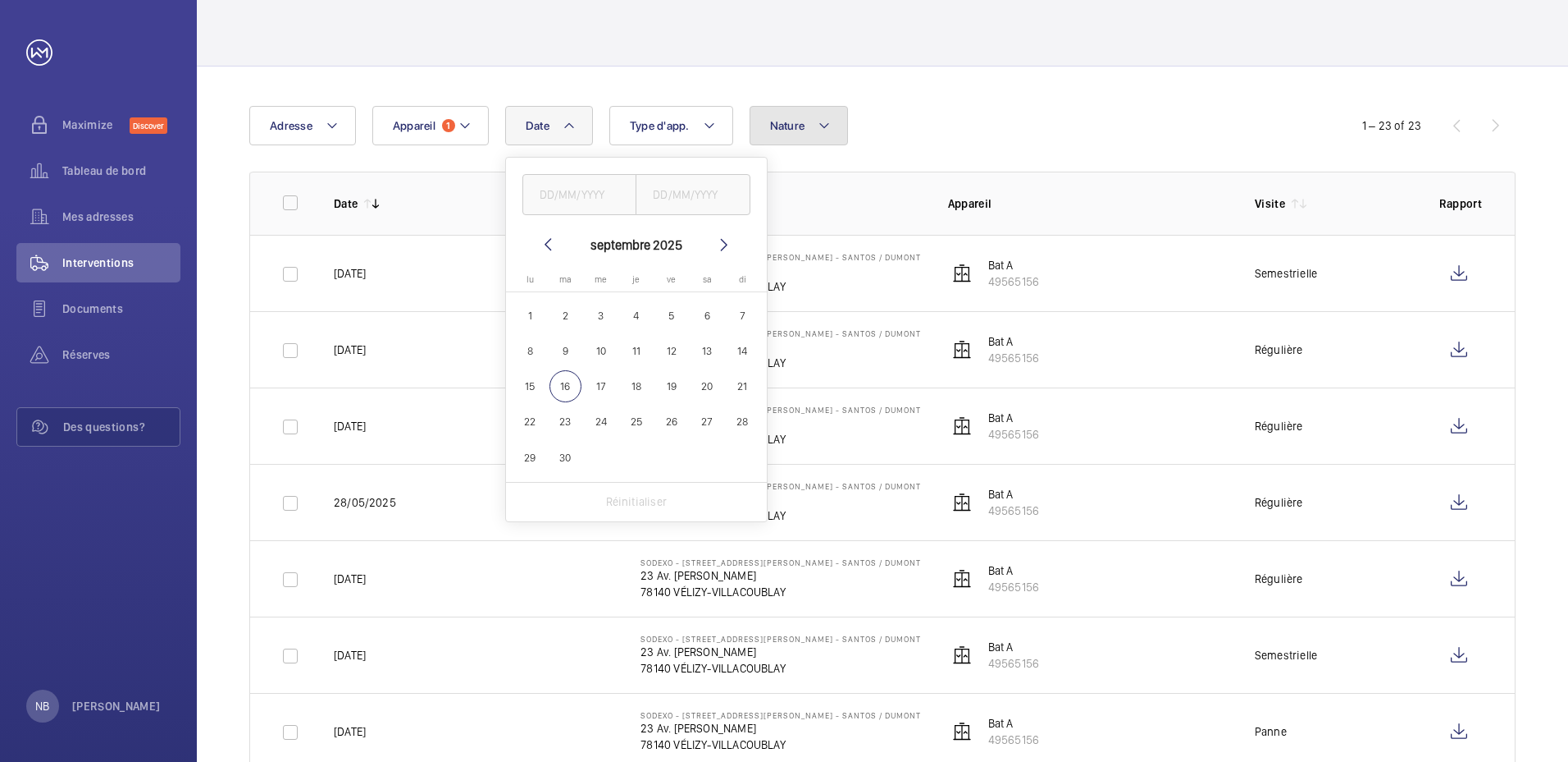
click at [824, 120] on mat-icon at bounding box center [824, 125] width 13 height 19
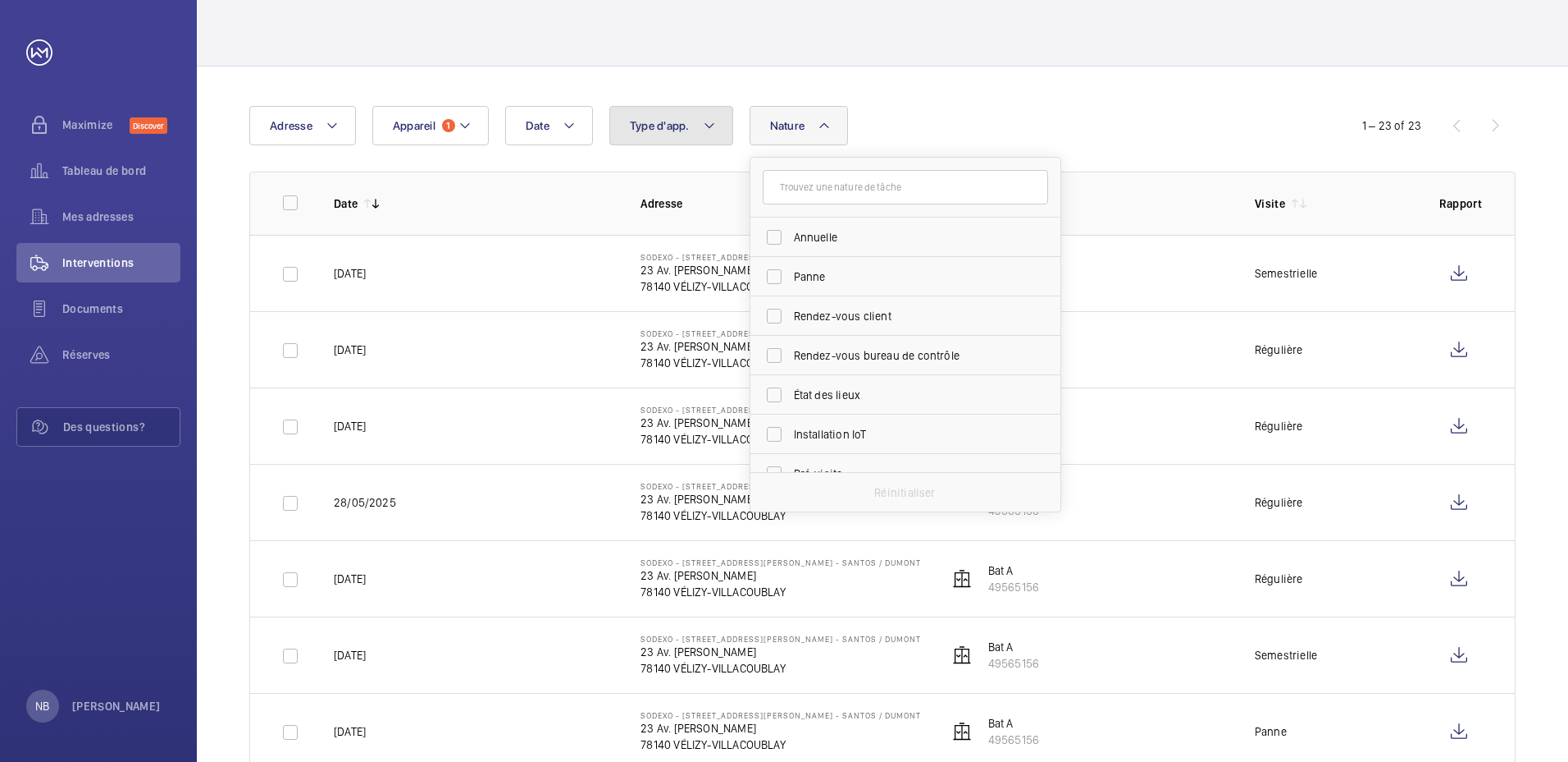
click at [707, 121] on mat-icon at bounding box center [709, 125] width 13 height 19
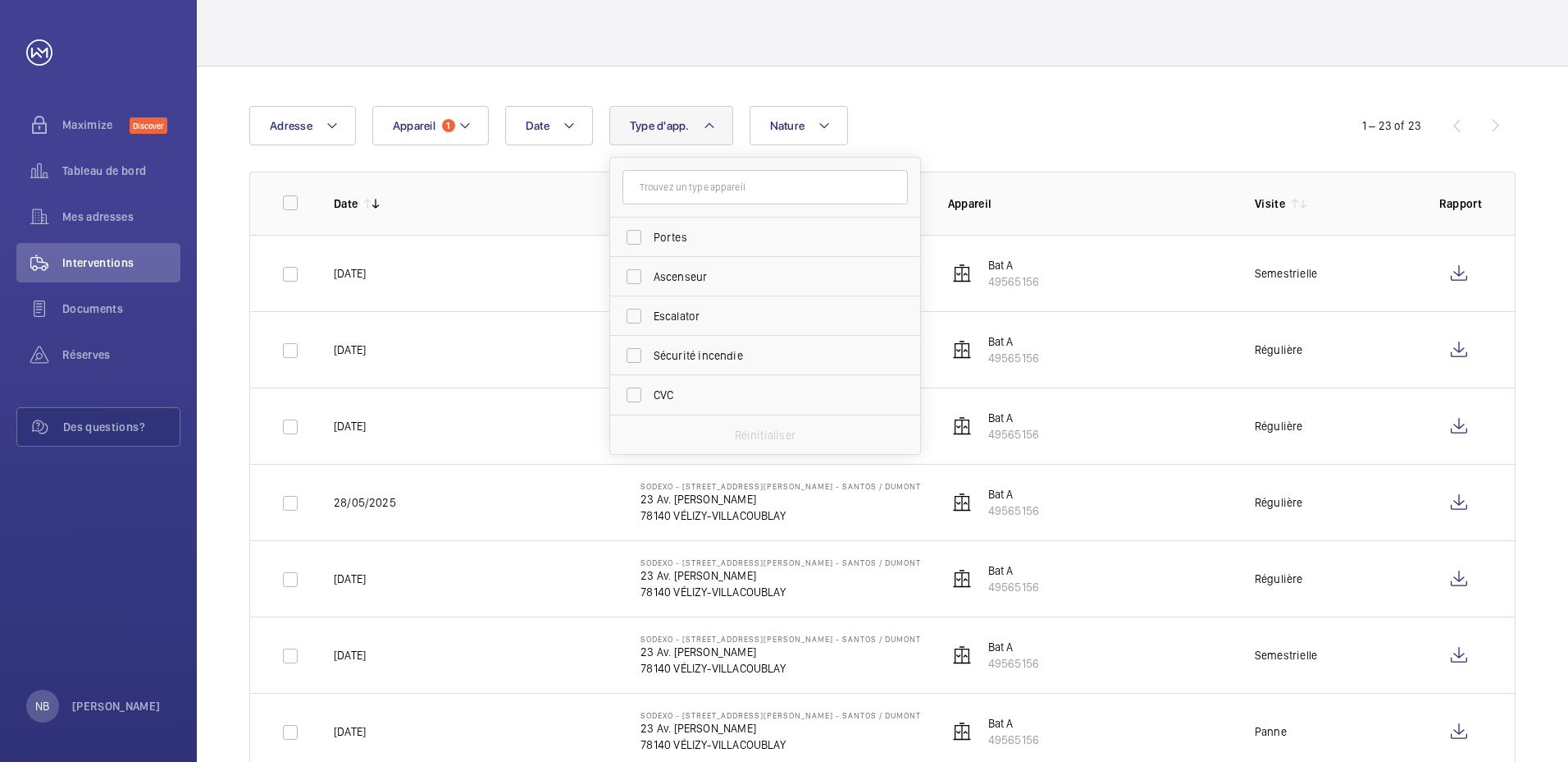
click at [514, 214] on th "Date" at bounding box center [461, 203] width 306 height 63
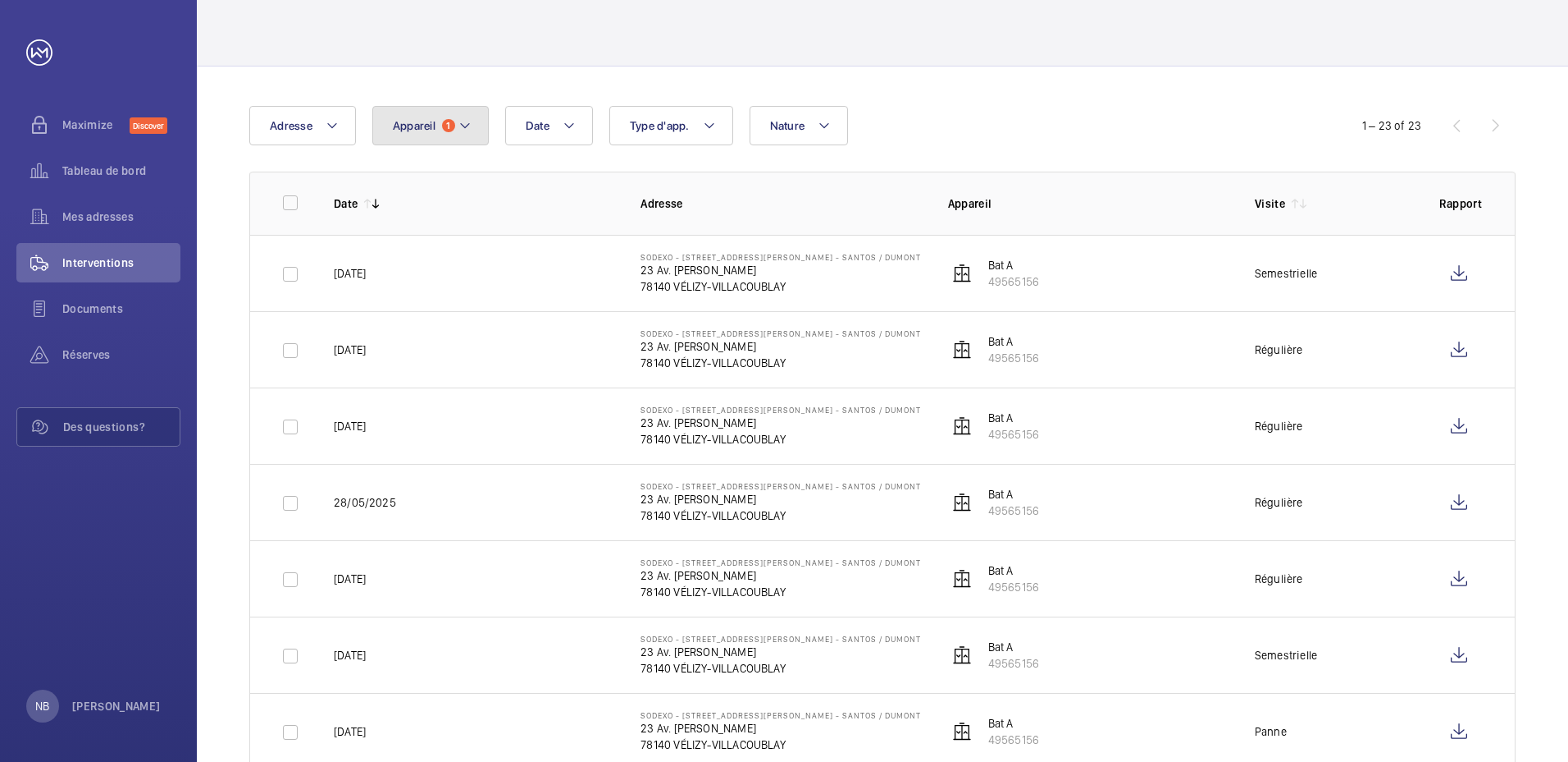
click at [463, 126] on mat-icon at bounding box center [465, 125] width 13 height 19
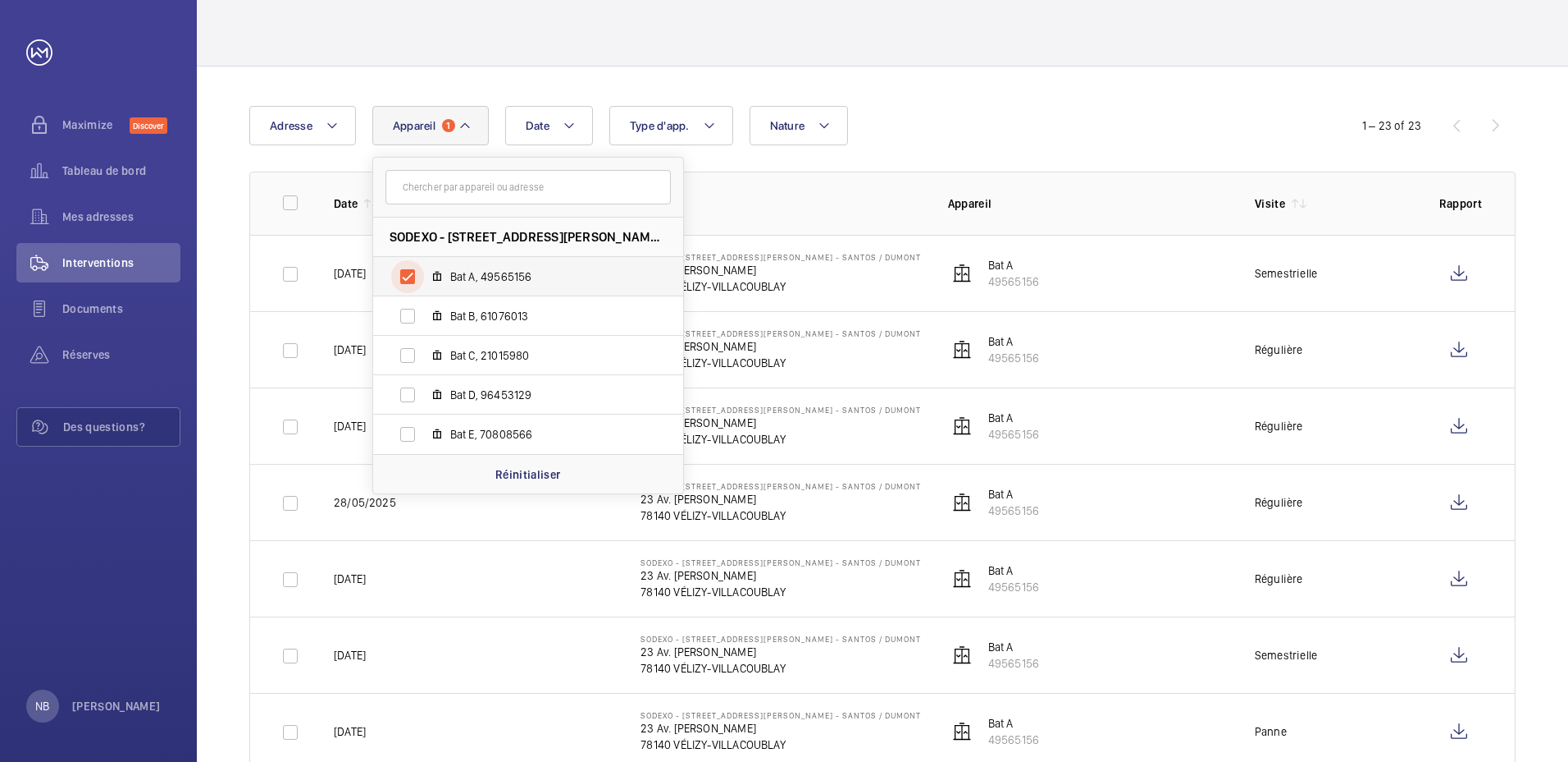
drag, startPoint x: 406, startPoint y: 275, endPoint x: 414, endPoint y: 279, distance: 8.9
click at [406, 275] on input "Bat A, 49565156" at bounding box center [407, 276] width 33 height 33
checkbox input "false"
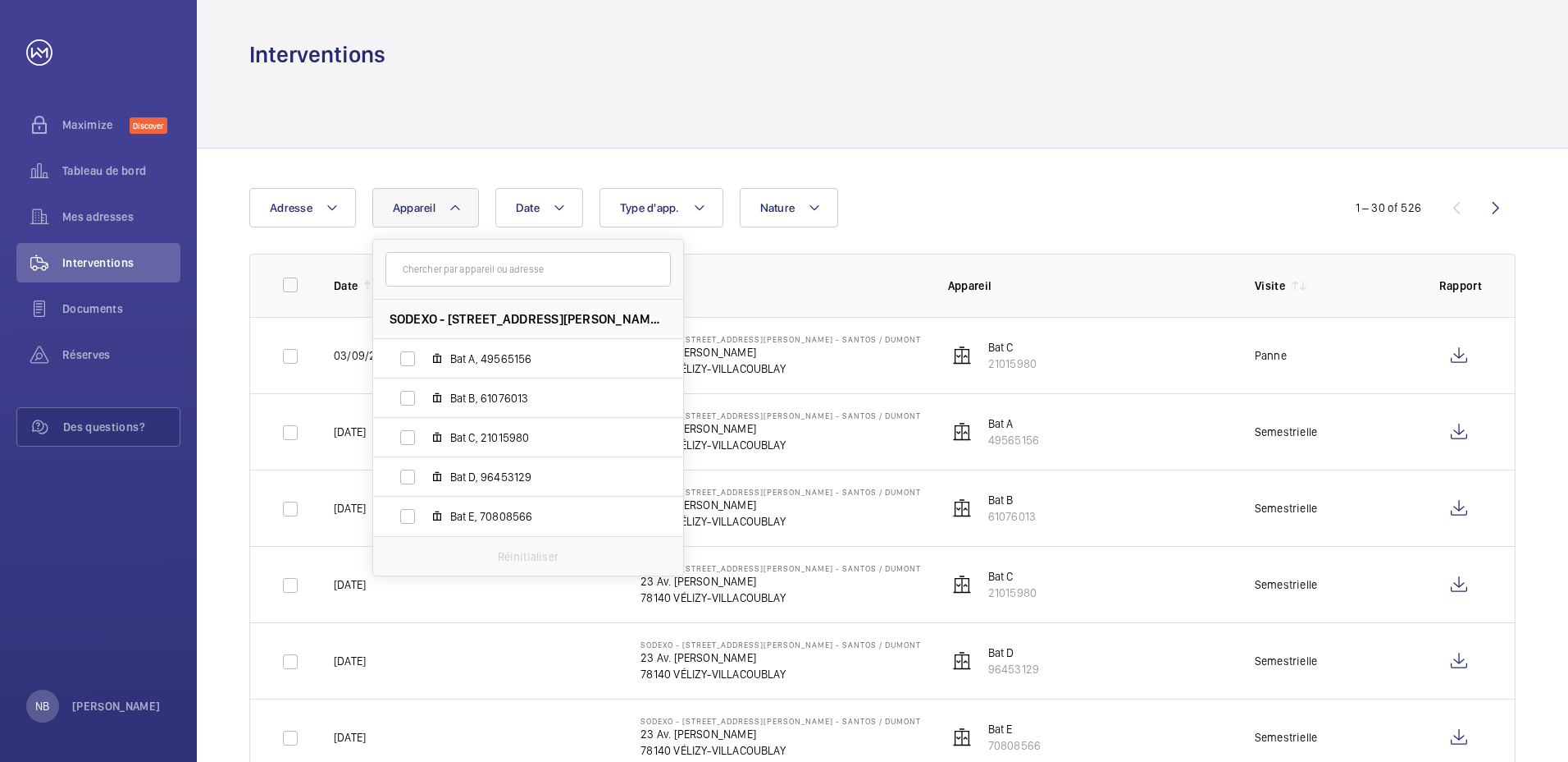
click at [975, 189] on div "Date Adresse Appareil SODEXO - [STREET_ADDRESS][PERSON_NAME] - SANTOS / DUMONT …" at bounding box center [784, 207] width 1070 height 39
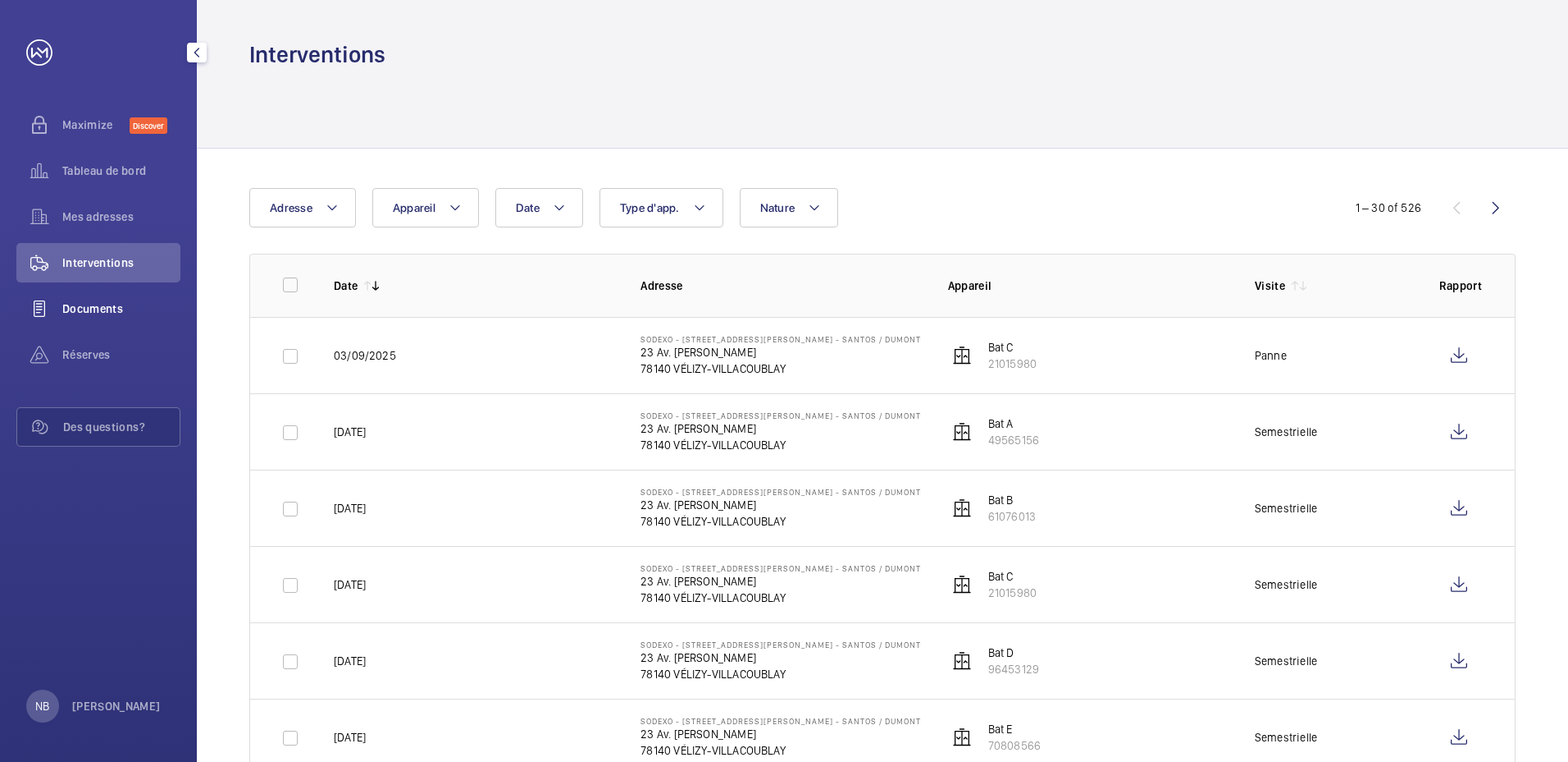
click at [95, 306] on span "Documents" at bounding box center [121, 308] width 118 height 17
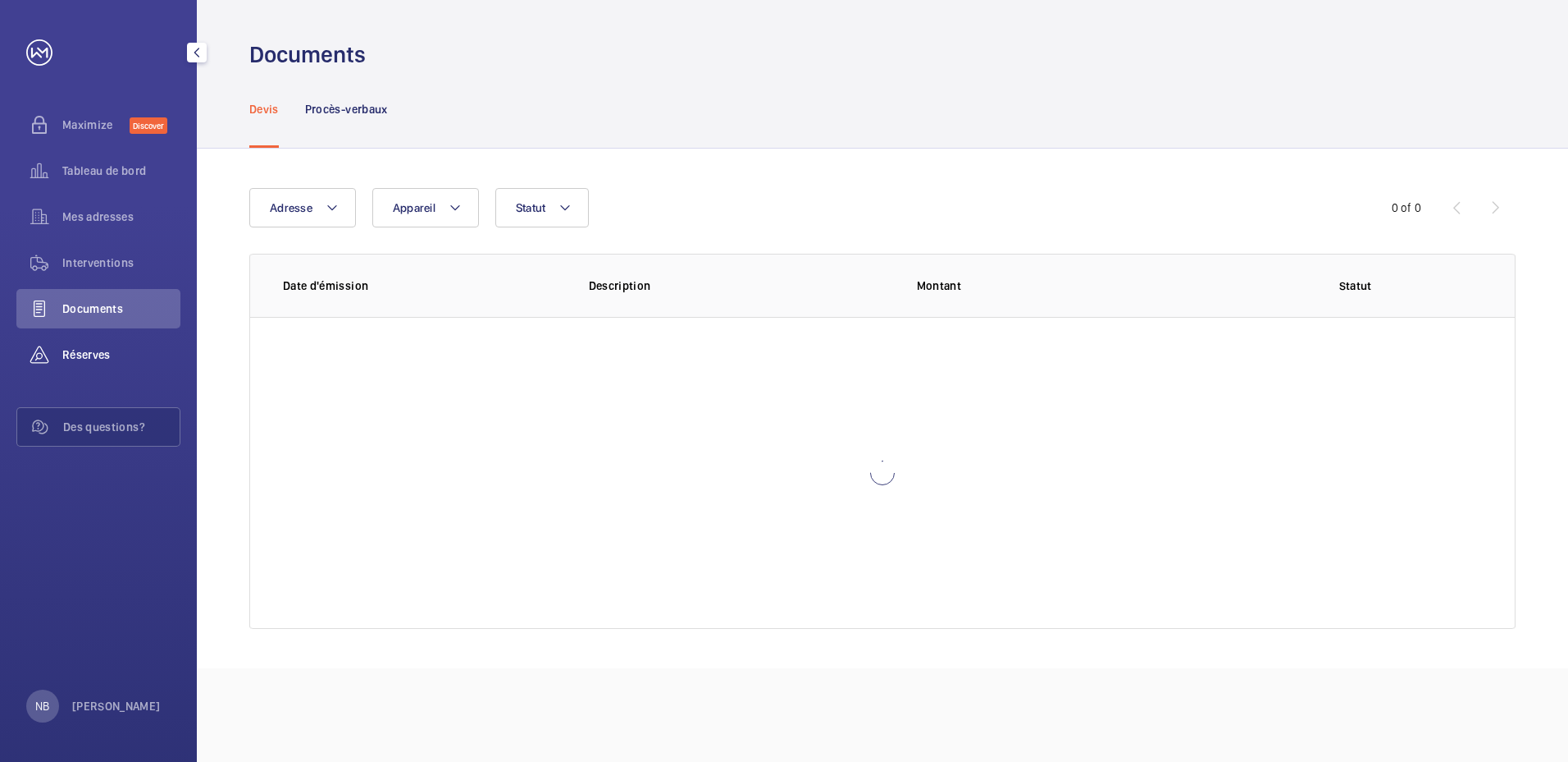
click at [67, 354] on span "Réserves" at bounding box center [121, 354] width 118 height 17
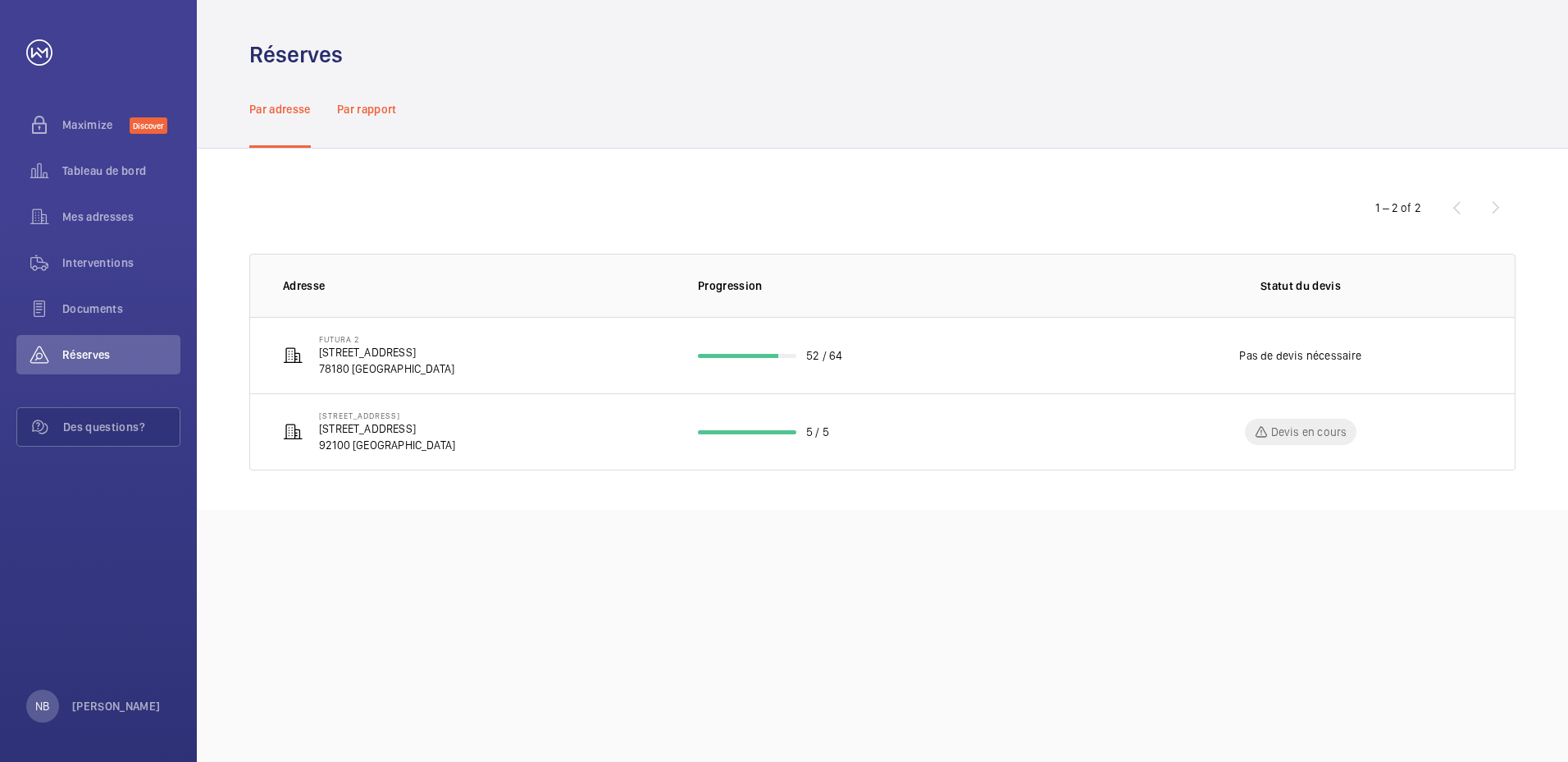
click at [382, 108] on p "Par rapport" at bounding box center [366, 109] width 60 height 17
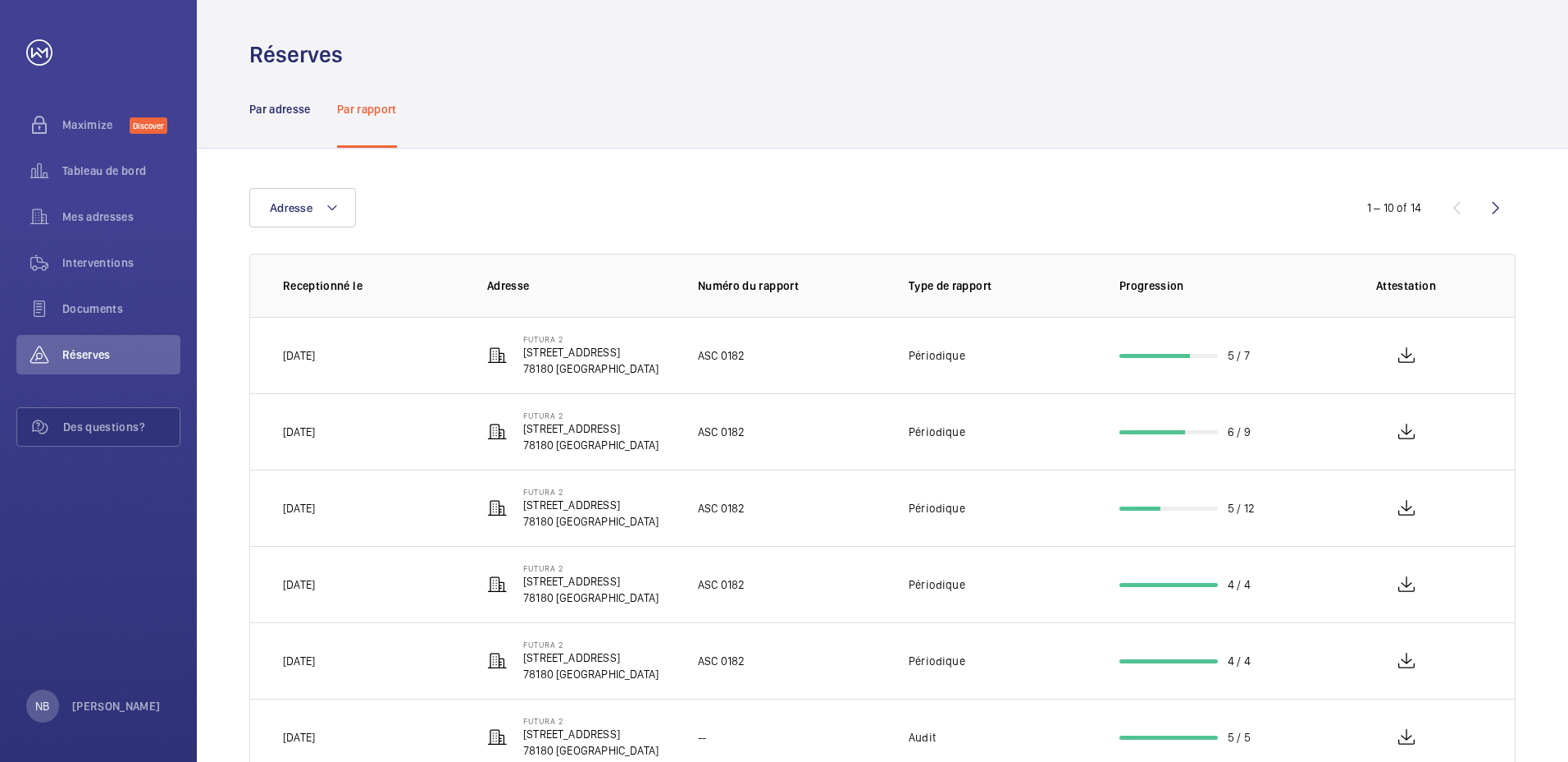
drag, startPoint x: 475, startPoint y: 177, endPoint x: 367, endPoint y: 130, distance: 117.8
click at [475, 179] on div "Adresse 1 – 10 of 14 Receptionné le Adresse Numéro du rapport Type de rapport P…" at bounding box center [883, 634] width 1372 height 971
click at [281, 105] on p "Par adresse" at bounding box center [280, 109] width 61 height 17
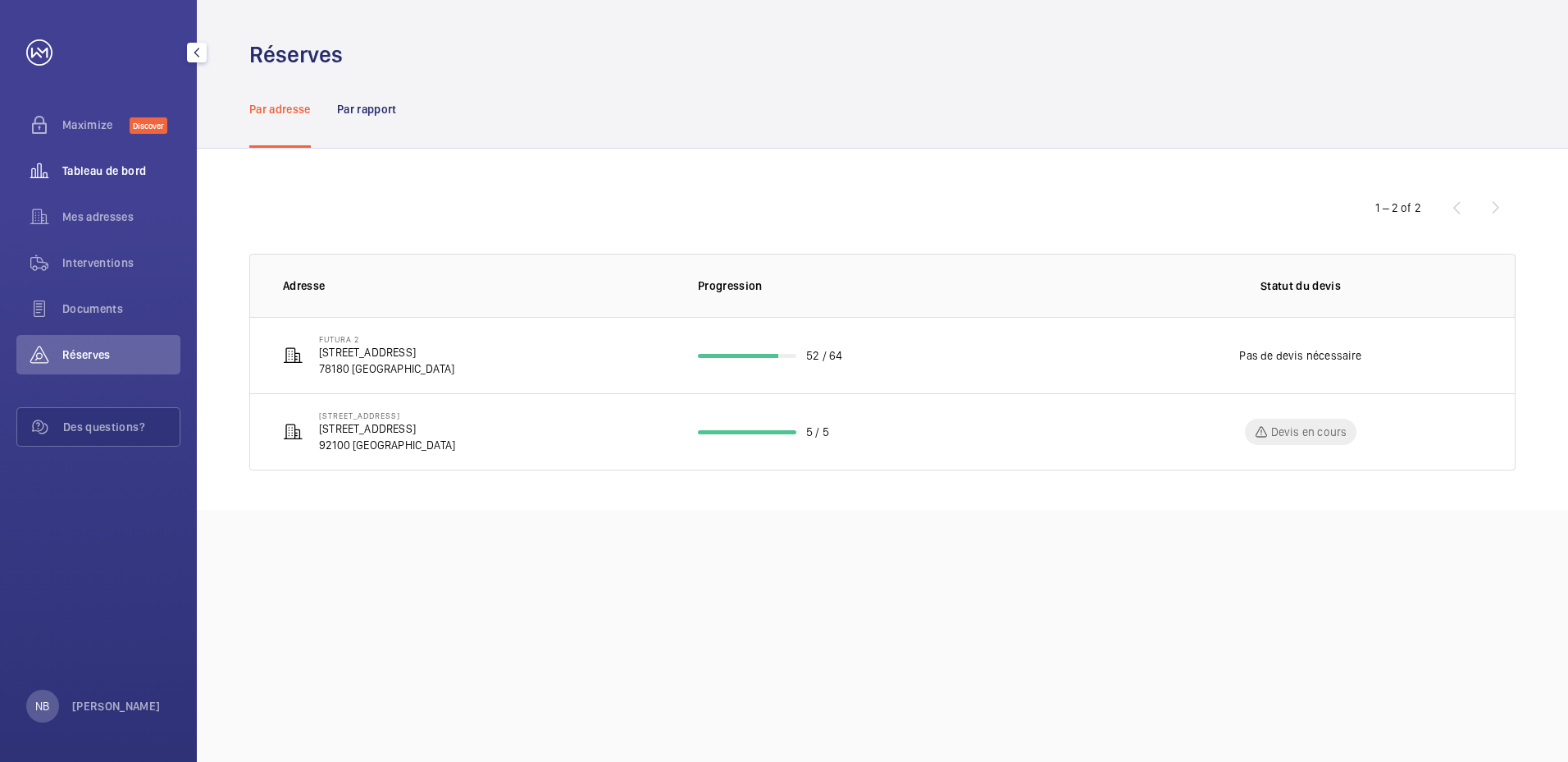
click at [105, 169] on span "Tableau de bord" at bounding box center [121, 171] width 118 height 17
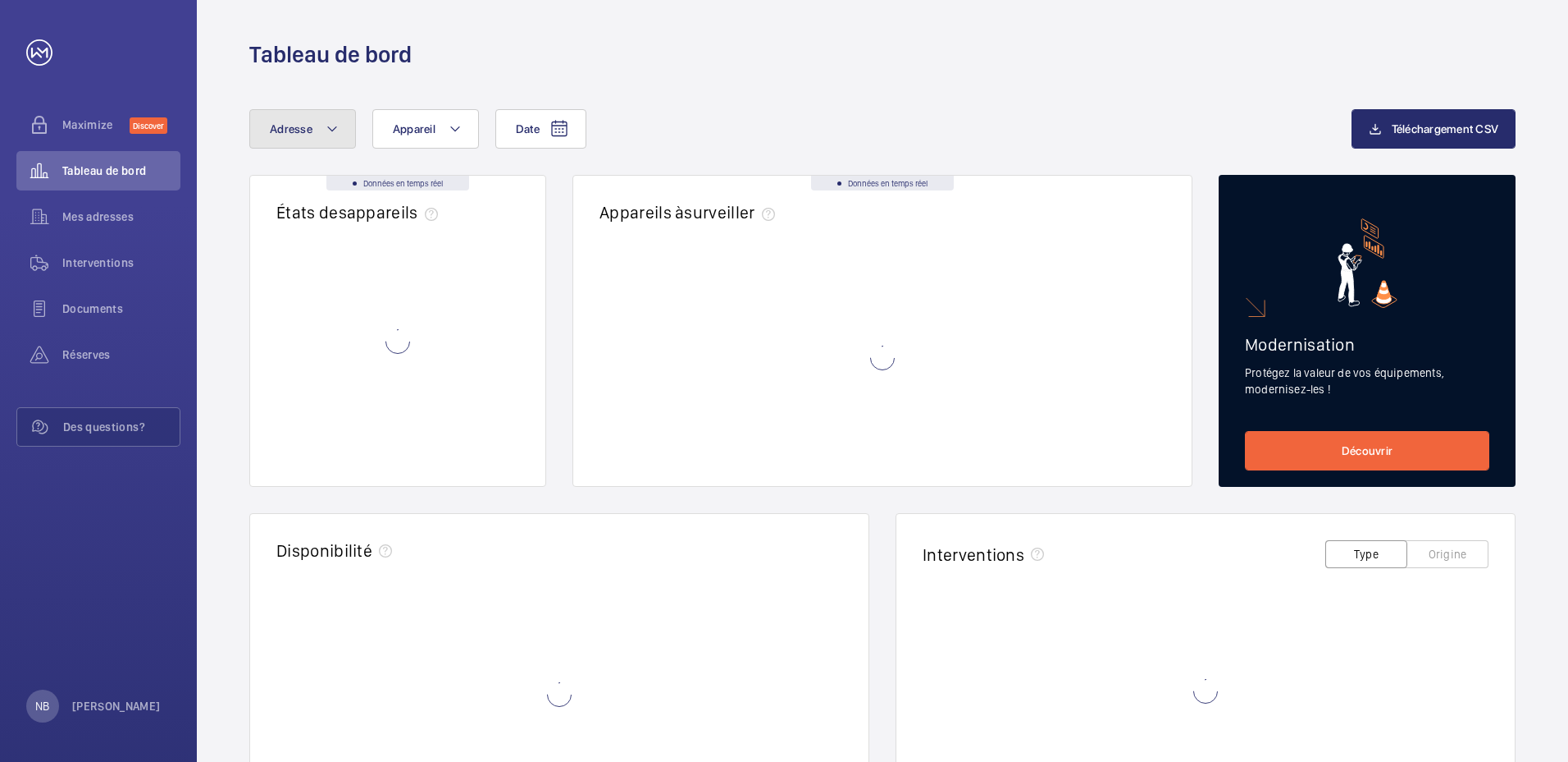
click at [334, 126] on mat-icon at bounding box center [332, 129] width 13 height 19
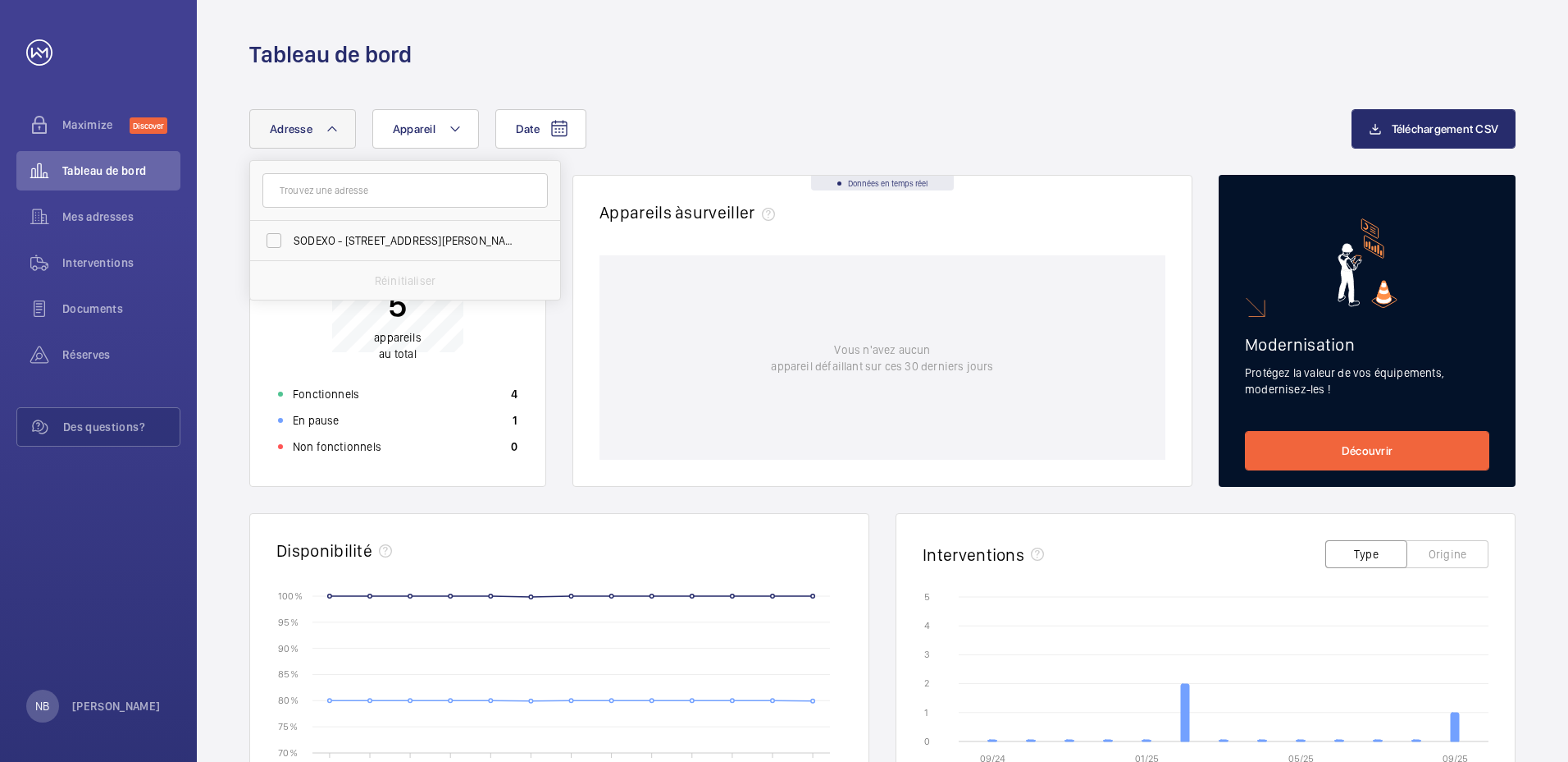
click at [350, 187] on input "text" at bounding box center [405, 191] width 285 height 35
type input "a"
click at [269, 243] on input "SODEXO - [STREET_ADDRESS][PERSON_NAME] - SANTOS / DUMONT - [STREET_ADDRESS] [PE…" at bounding box center [274, 241] width 33 height 33
checkbox input "true"
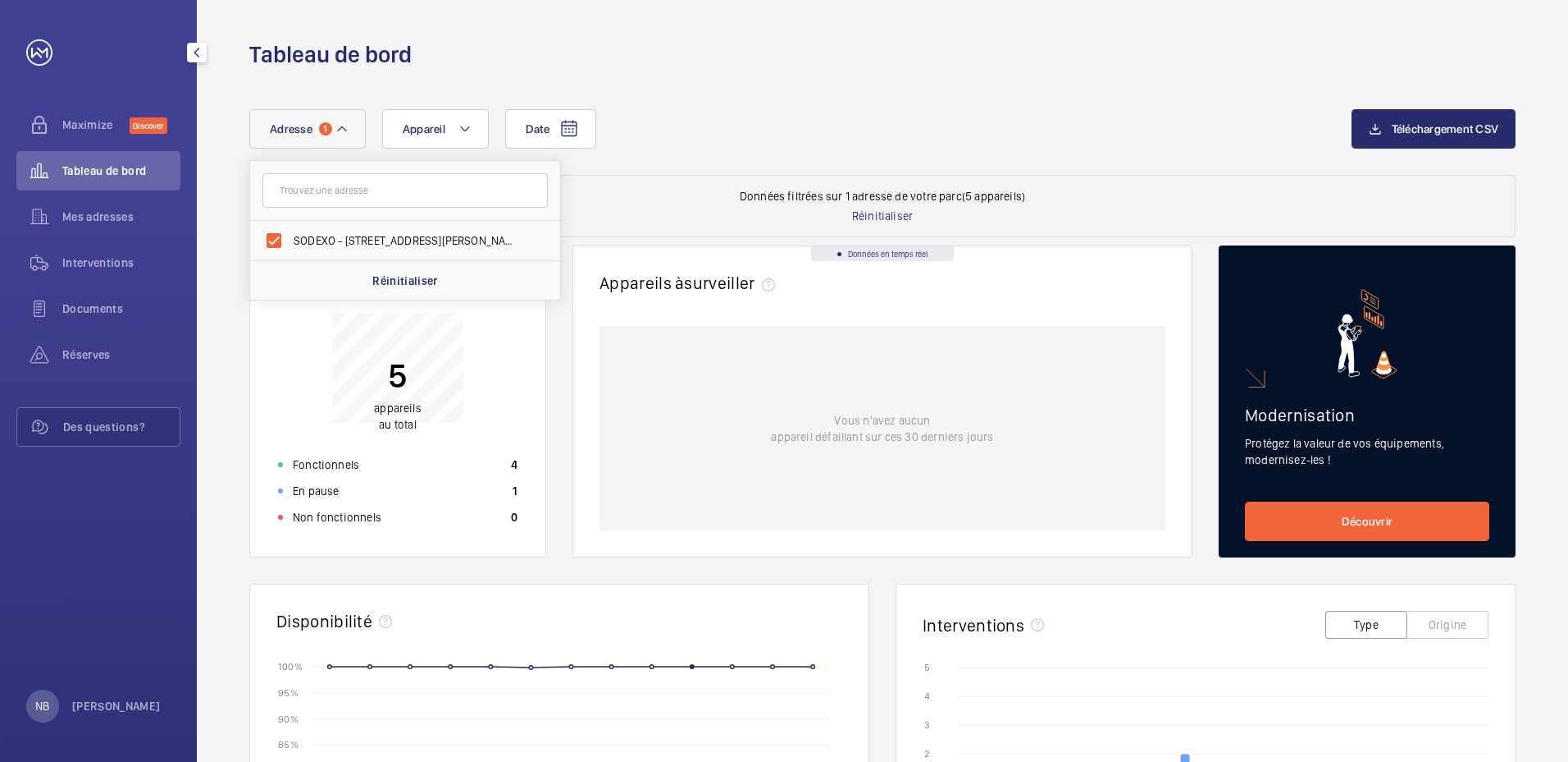
click at [196, 54] on mat-icon "button" at bounding box center [196, 52] width 19 height 13
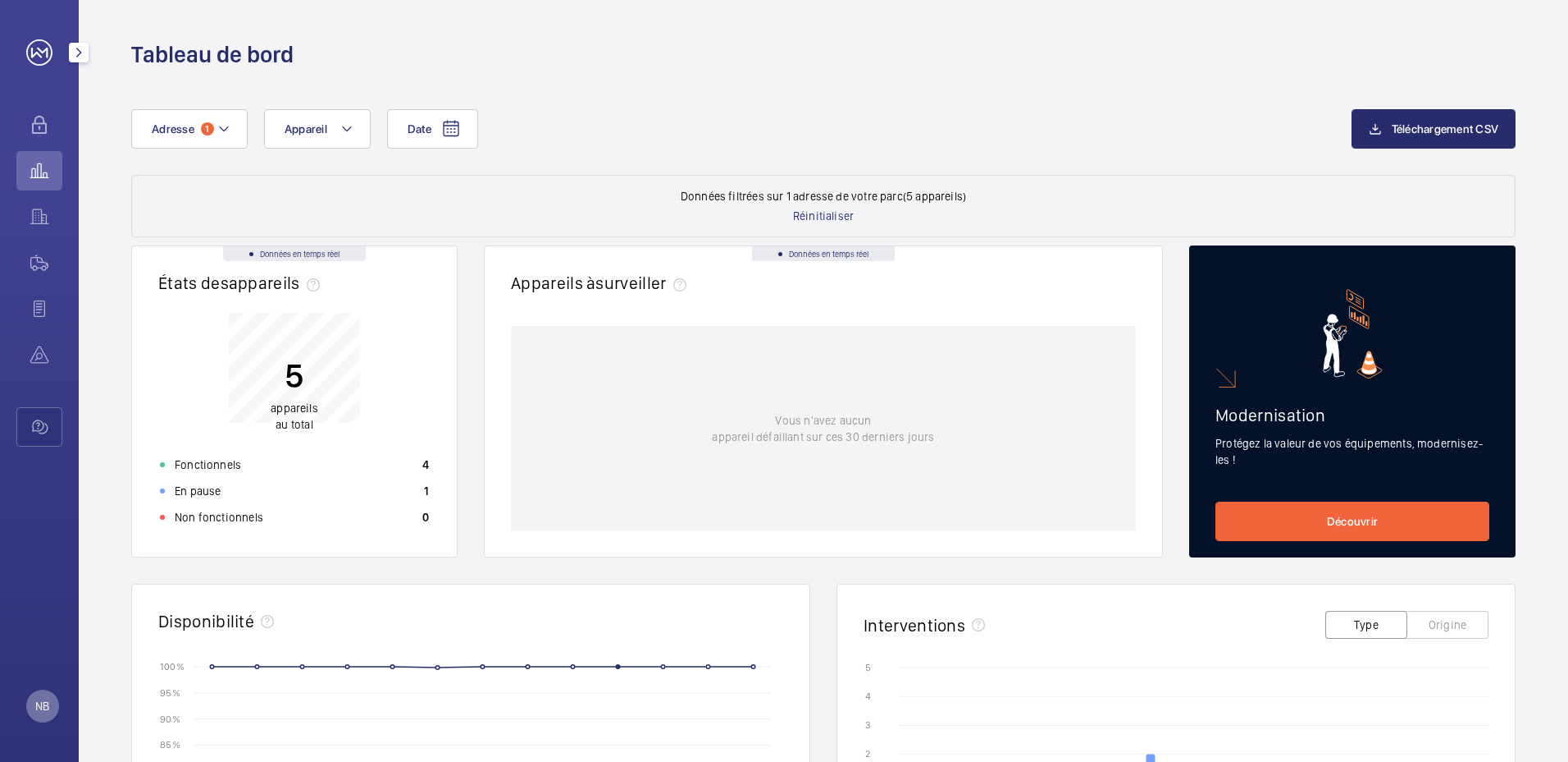
click at [40, 702] on p "NB" at bounding box center [41, 706] width 14 height 17
click at [69, 643] on link "Paramètres" at bounding box center [71, 638] width 58 height 13
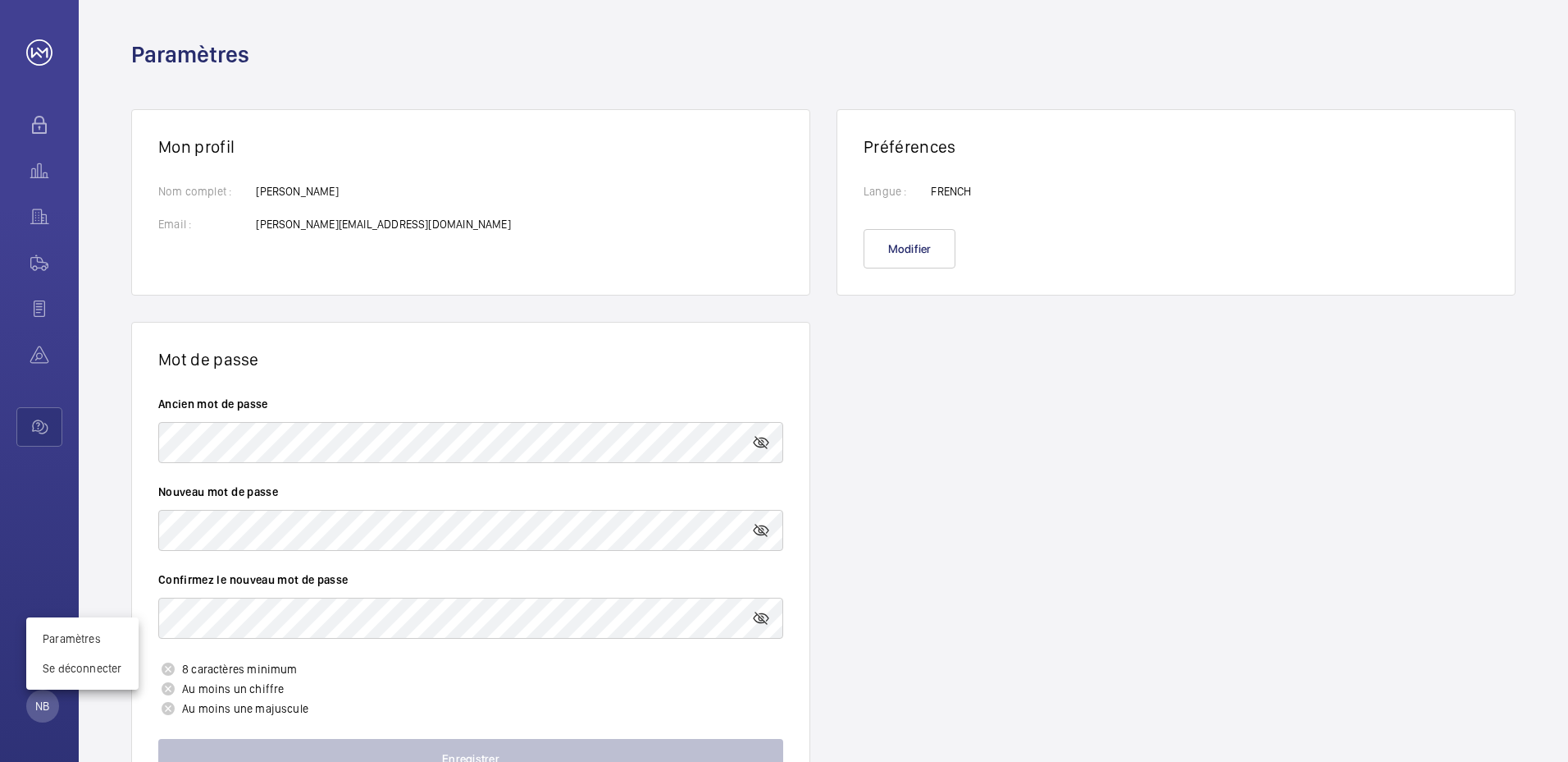
click at [1029, 476] on div at bounding box center [784, 381] width 1568 height 762
click at [39, 124] on wm-front-icon-button at bounding box center [39, 124] width 46 height 39
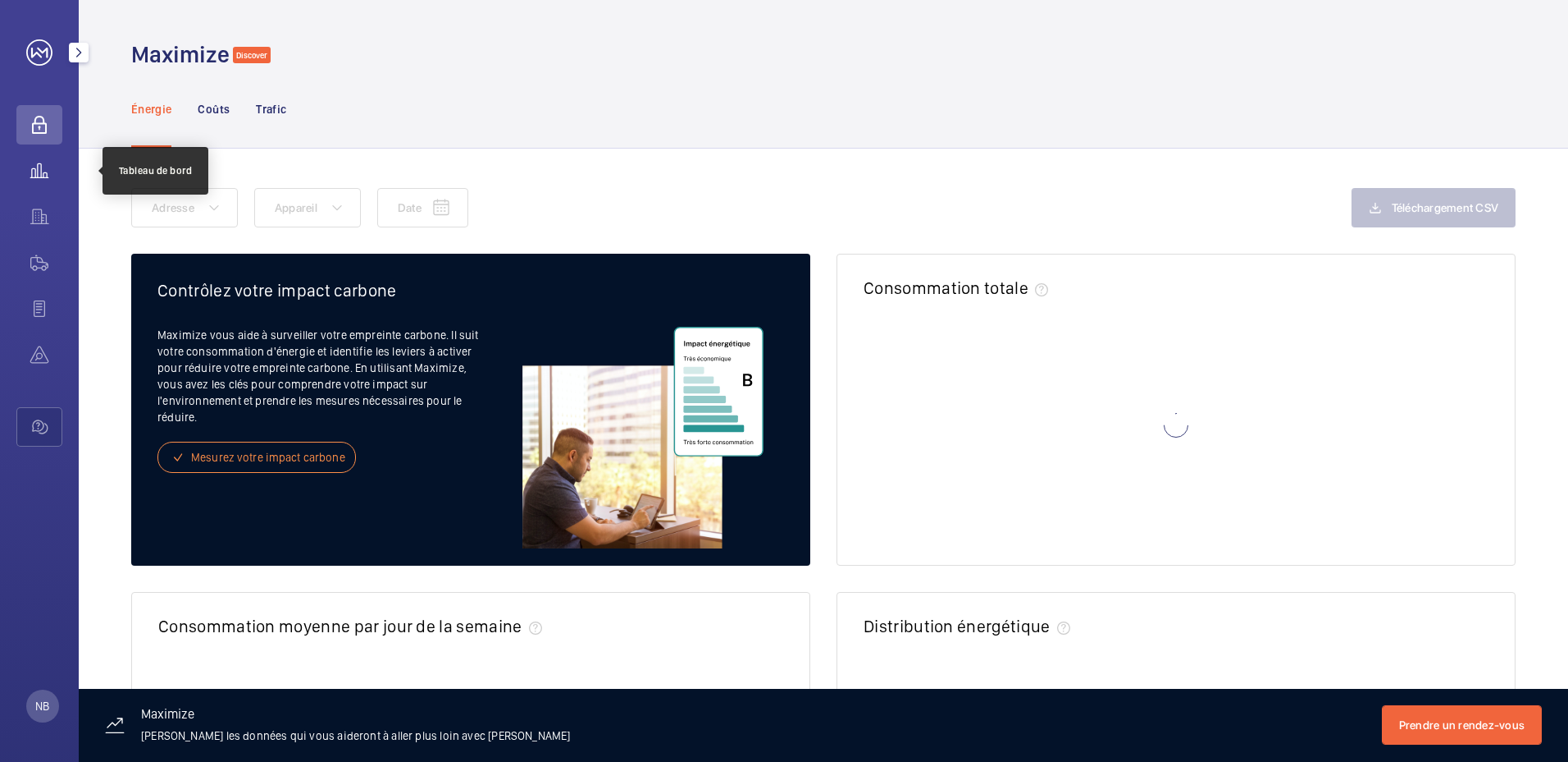
click at [39, 169] on wm-front-icon-button at bounding box center [39, 170] width 46 height 39
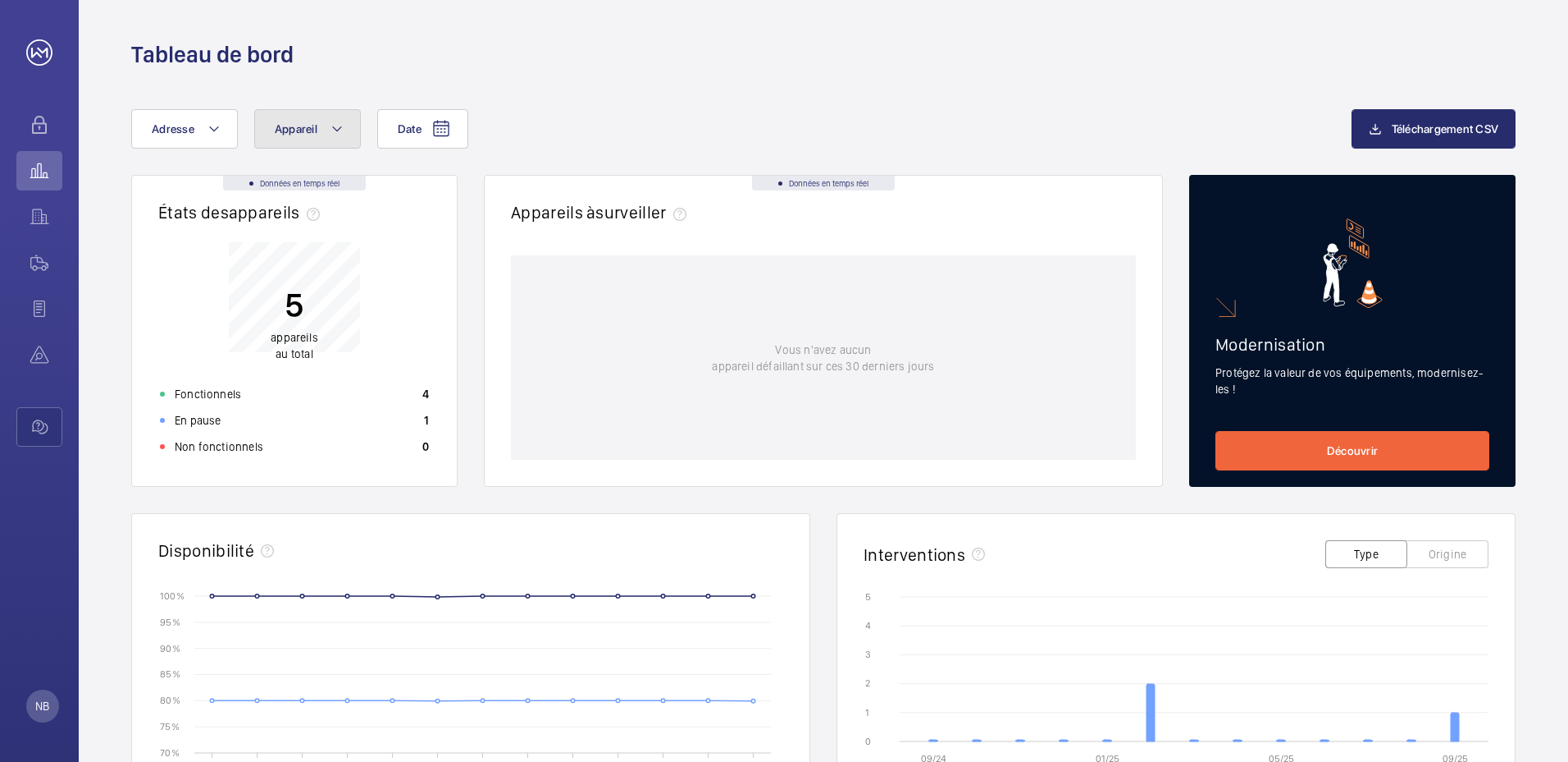
click at [337, 131] on mat-icon at bounding box center [337, 129] width 13 height 19
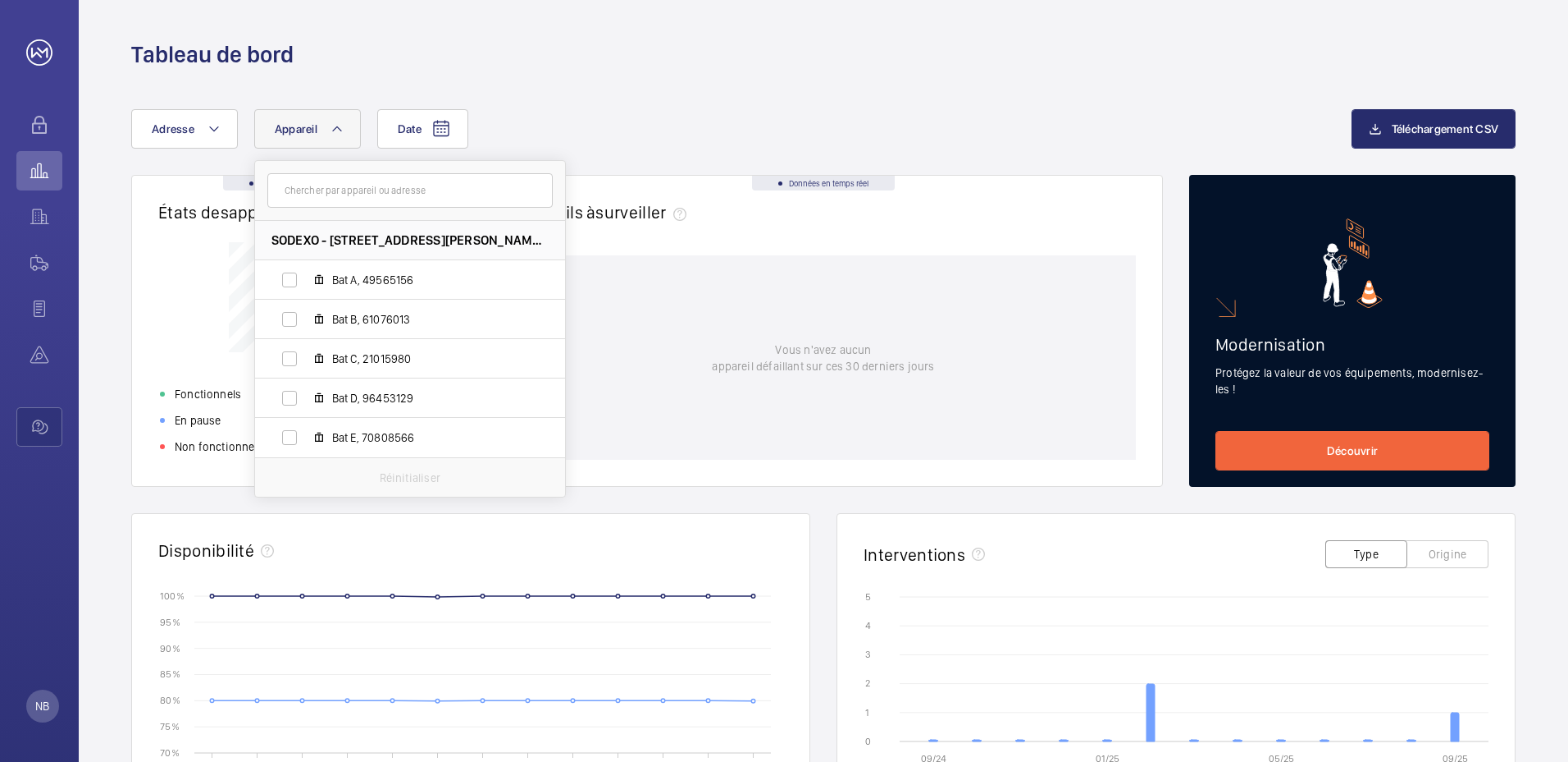
click at [684, 102] on div "Date Adresse Appareil SODEXO - [STREET_ADDRESS][PERSON_NAME] - SANTOS / DUMONT …" at bounding box center [823, 636] width 1489 height 1133
